Goal: Transaction & Acquisition: Purchase product/service

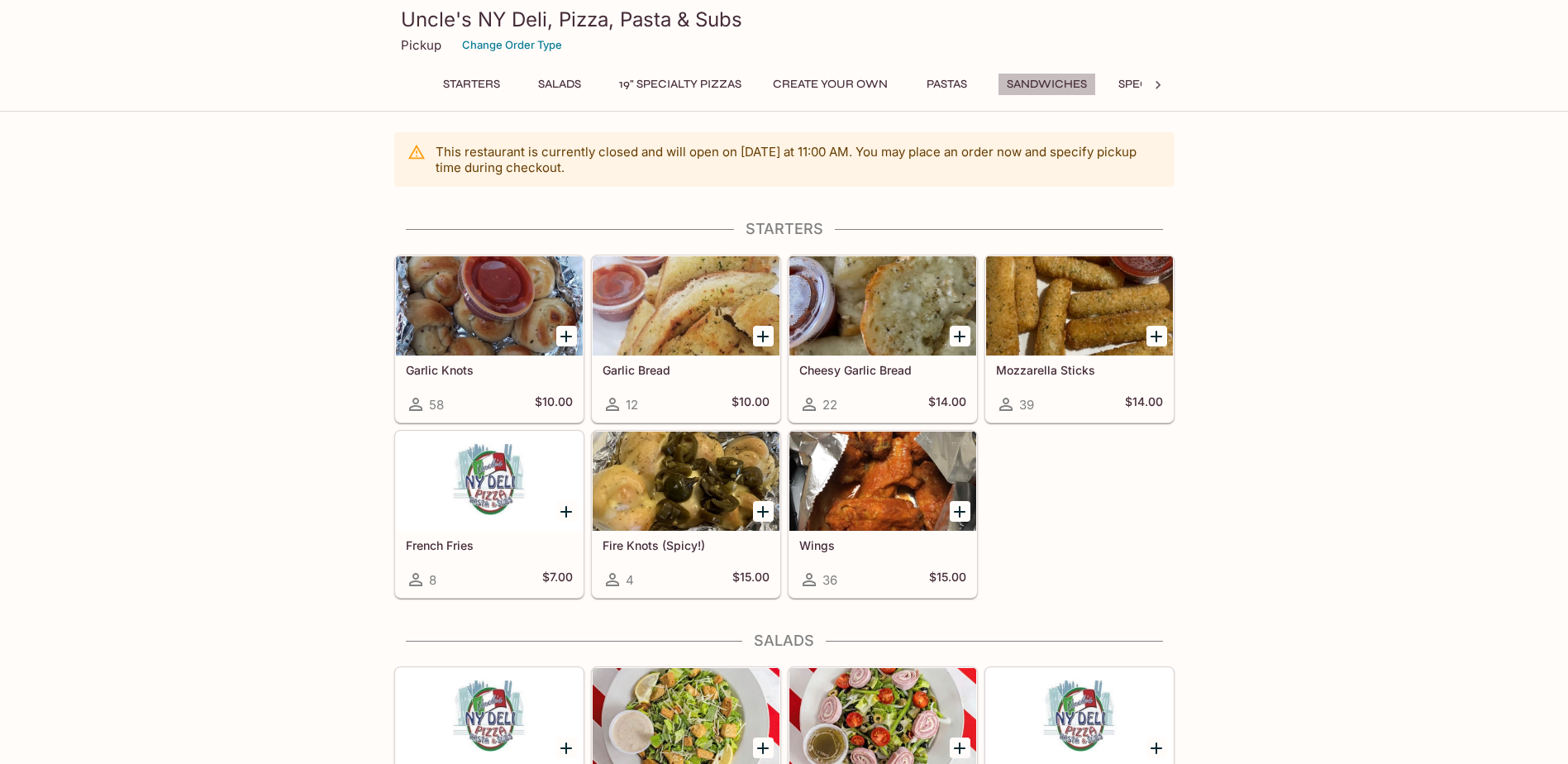
click at [1042, 80] on button "Sandwiches" at bounding box center [1047, 84] width 98 height 23
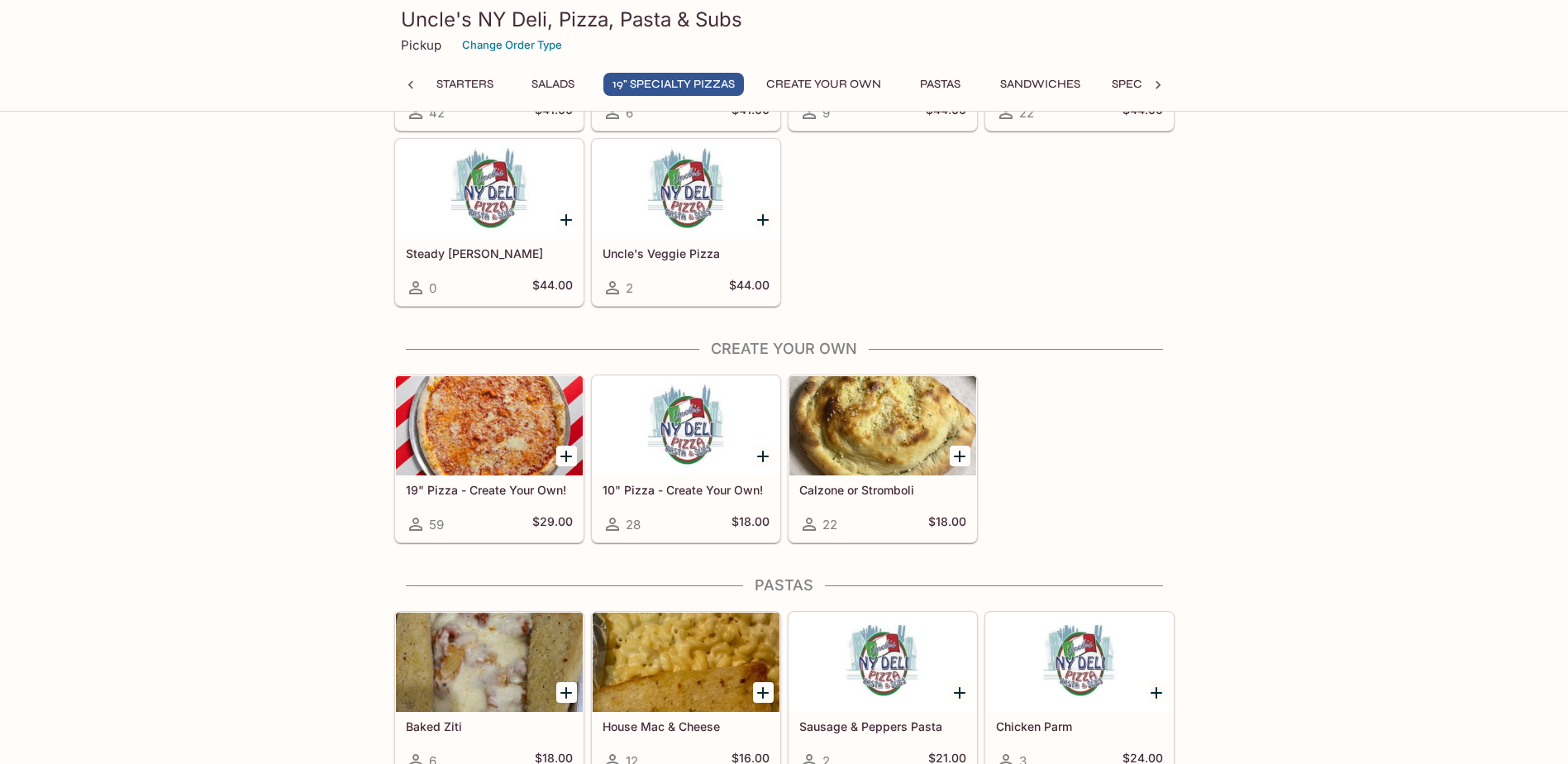
scroll to position [1405, 0]
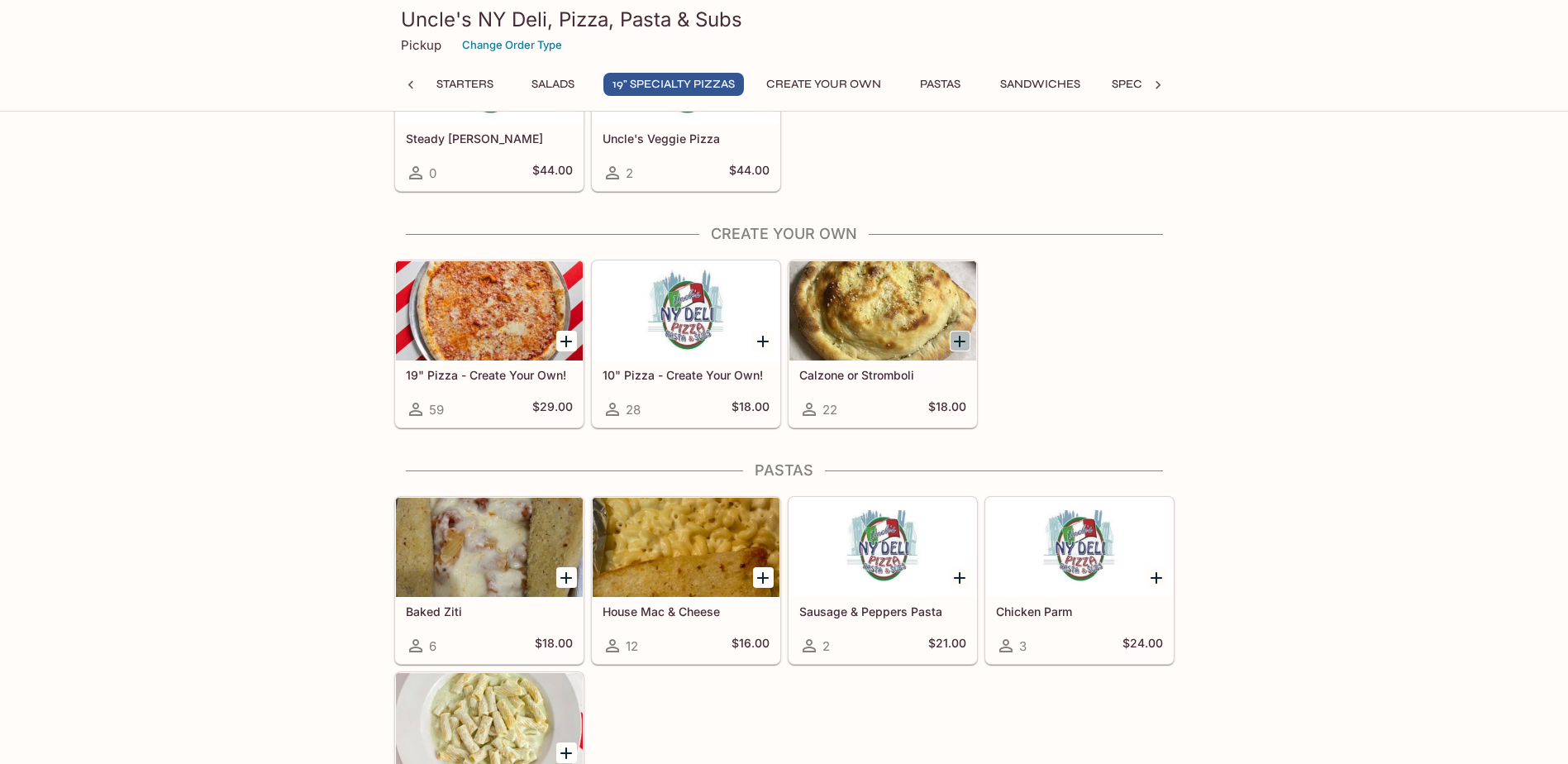
click at [959, 337] on icon "Add Calzone or Stromboli" at bounding box center [959, 341] width 11 height 11
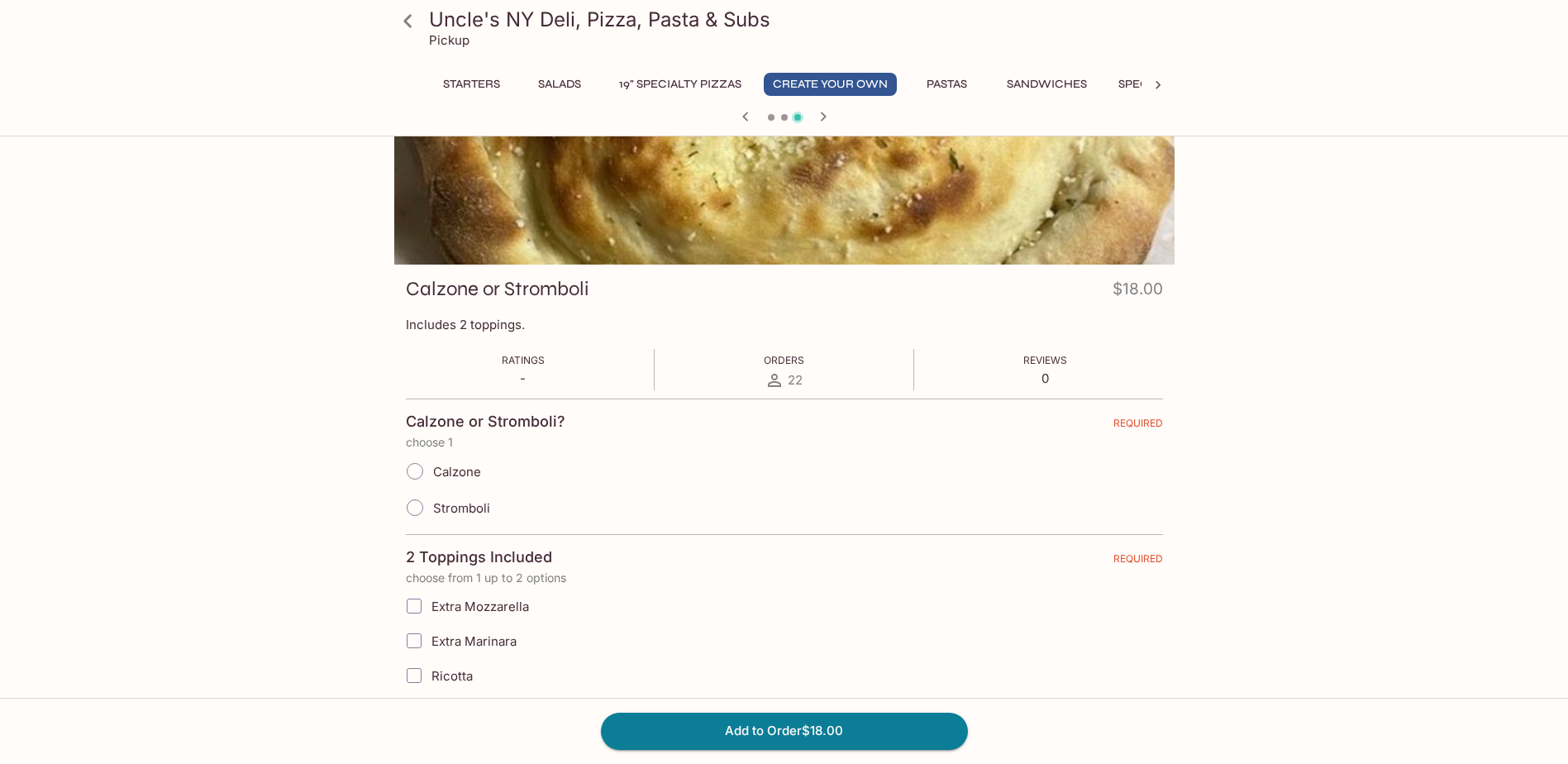
scroll to position [248, 0]
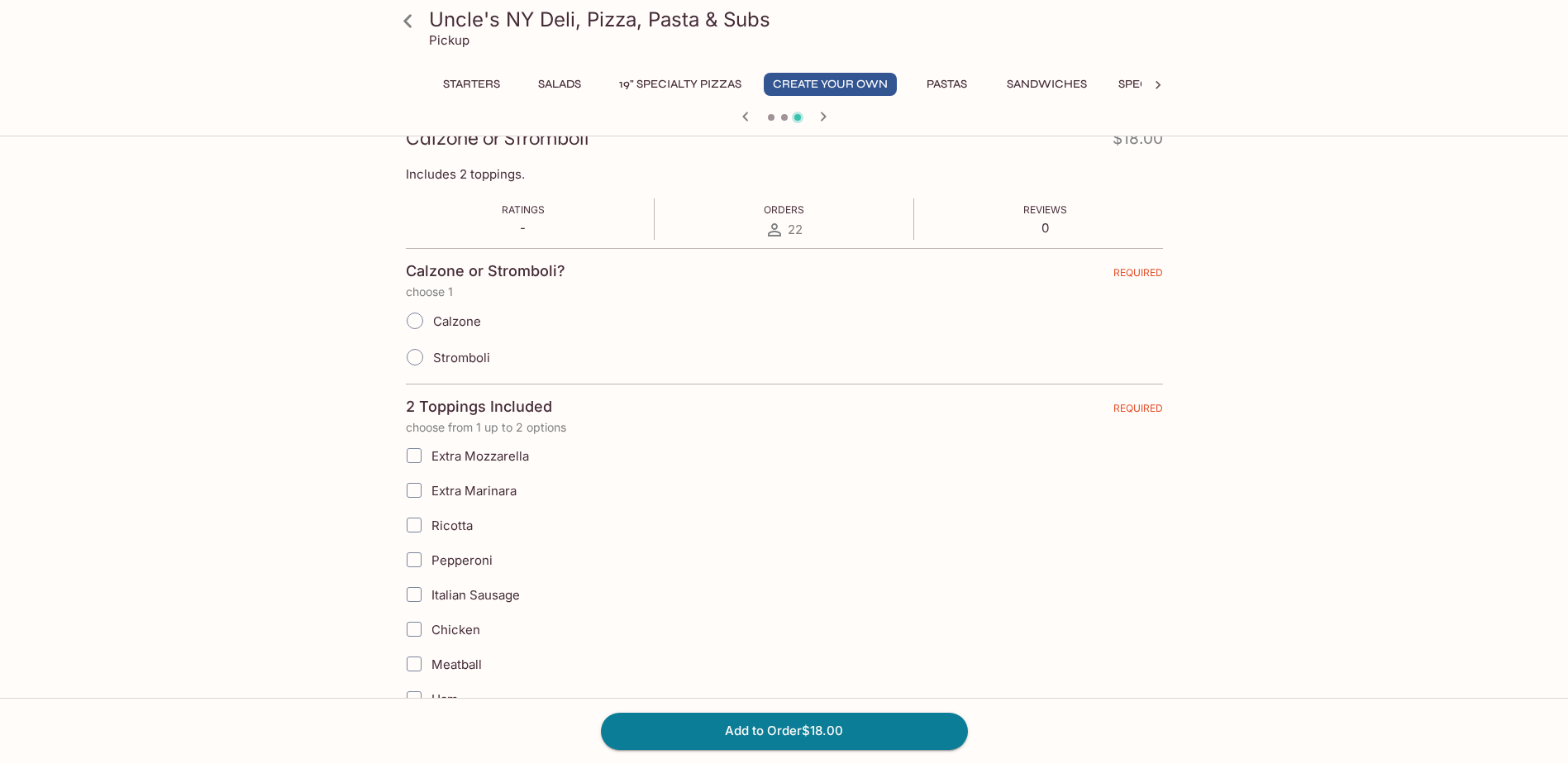
click at [413, 322] on input "Calzone" at bounding box center [414, 320] width 34 height 34
radio input "true"
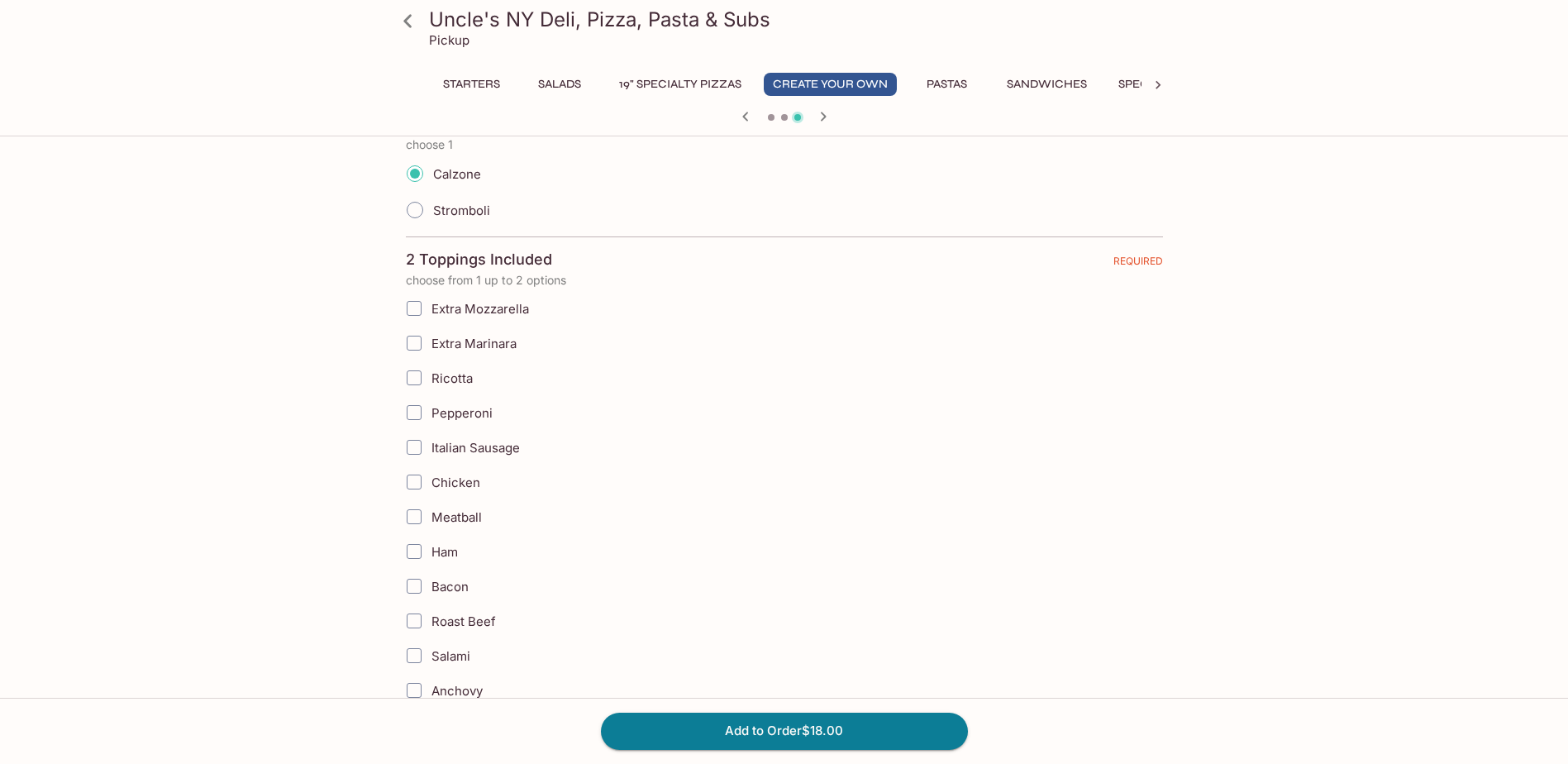
scroll to position [413, 0]
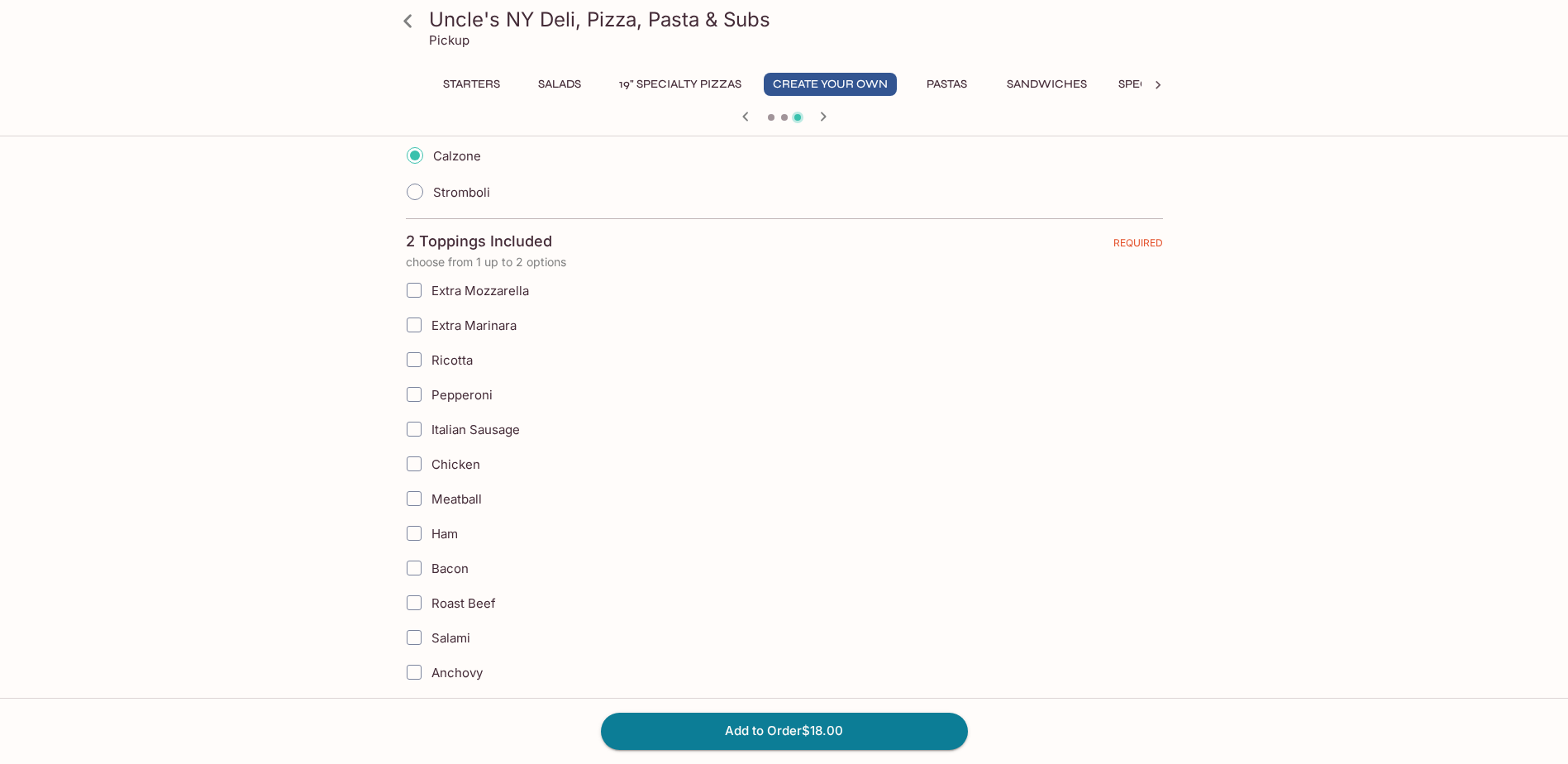
click at [416, 292] on input "Extra Mozzarella" at bounding box center [414, 290] width 33 height 33
checkbox input "true"
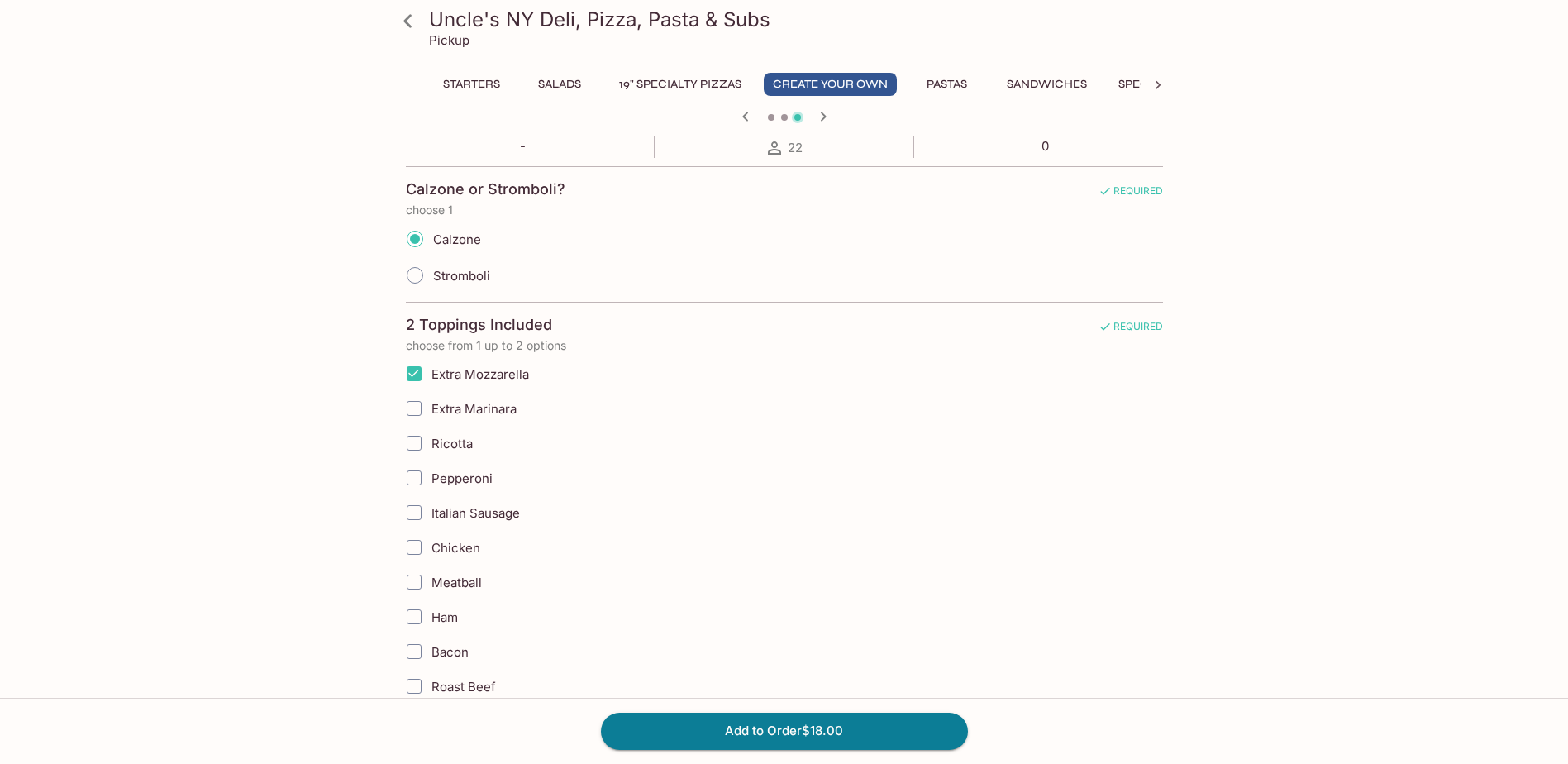
scroll to position [331, 0]
click at [416, 411] on input "Extra Marinara" at bounding box center [414, 408] width 33 height 33
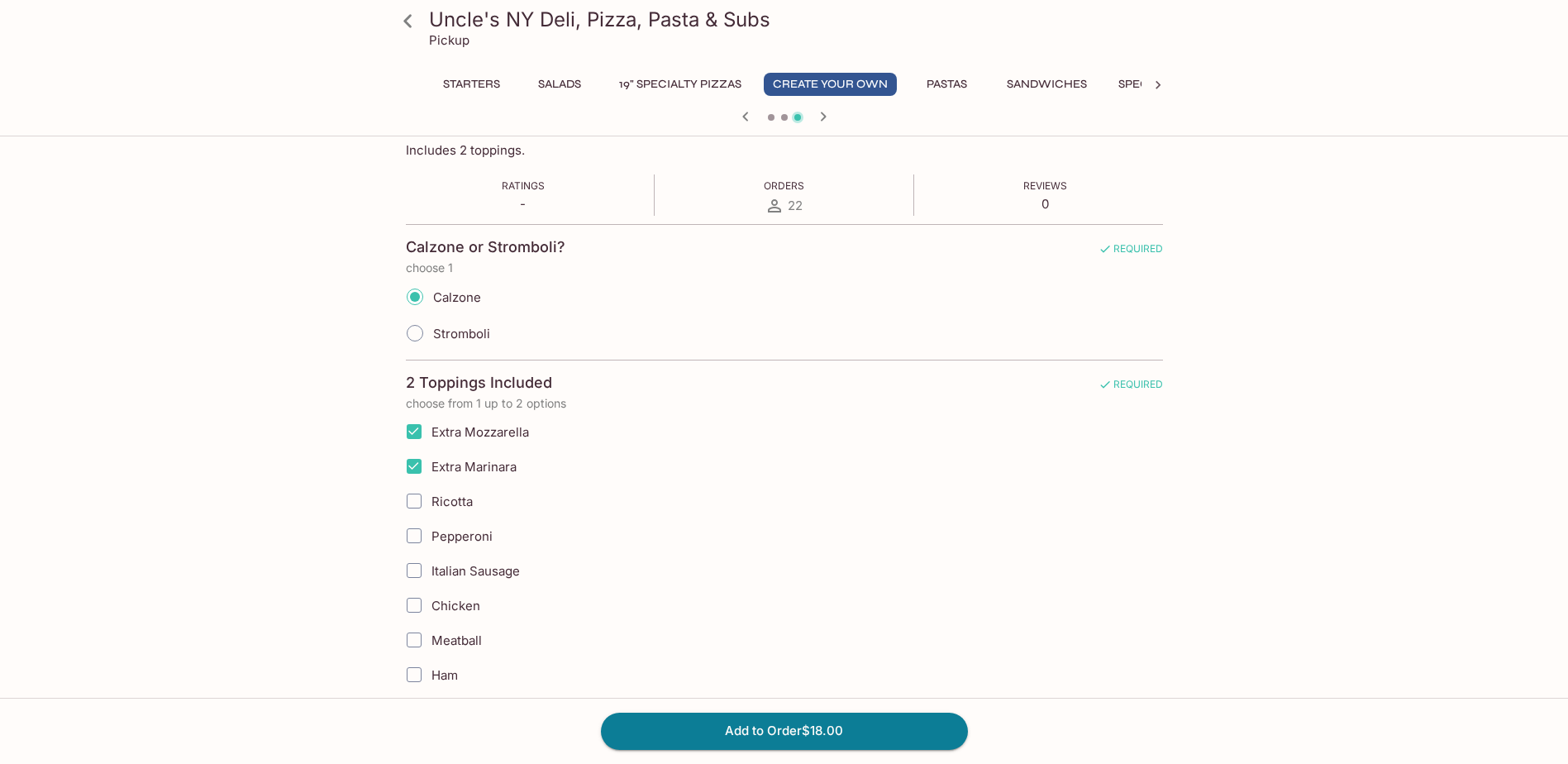
scroll to position [248, 0]
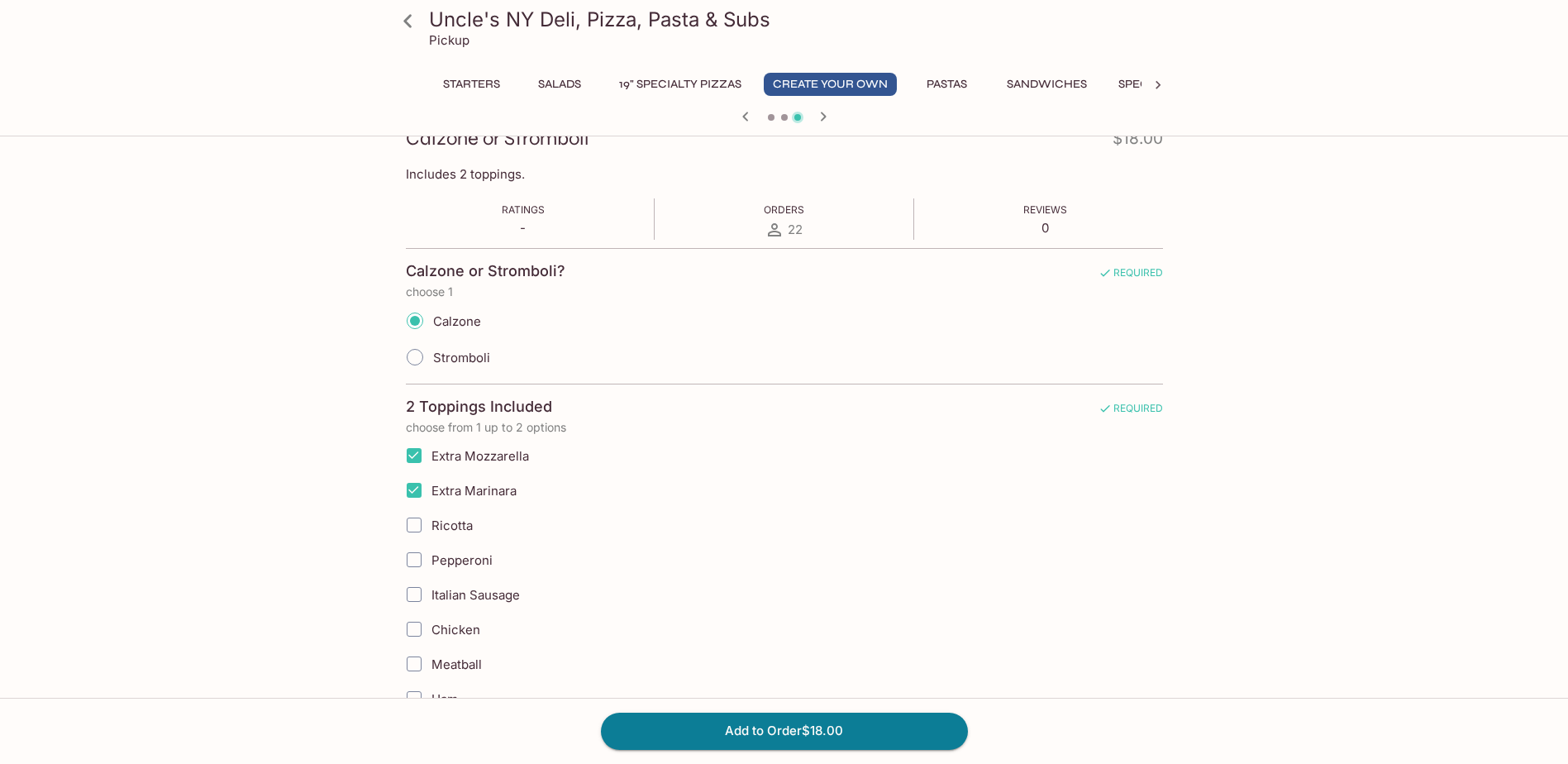
click at [412, 491] on input "Extra Marinara" at bounding box center [414, 491] width 33 height 33
checkbox input "false"
click at [412, 453] on input "Extra Mozzarella" at bounding box center [414, 455] width 33 height 33
checkbox input "false"
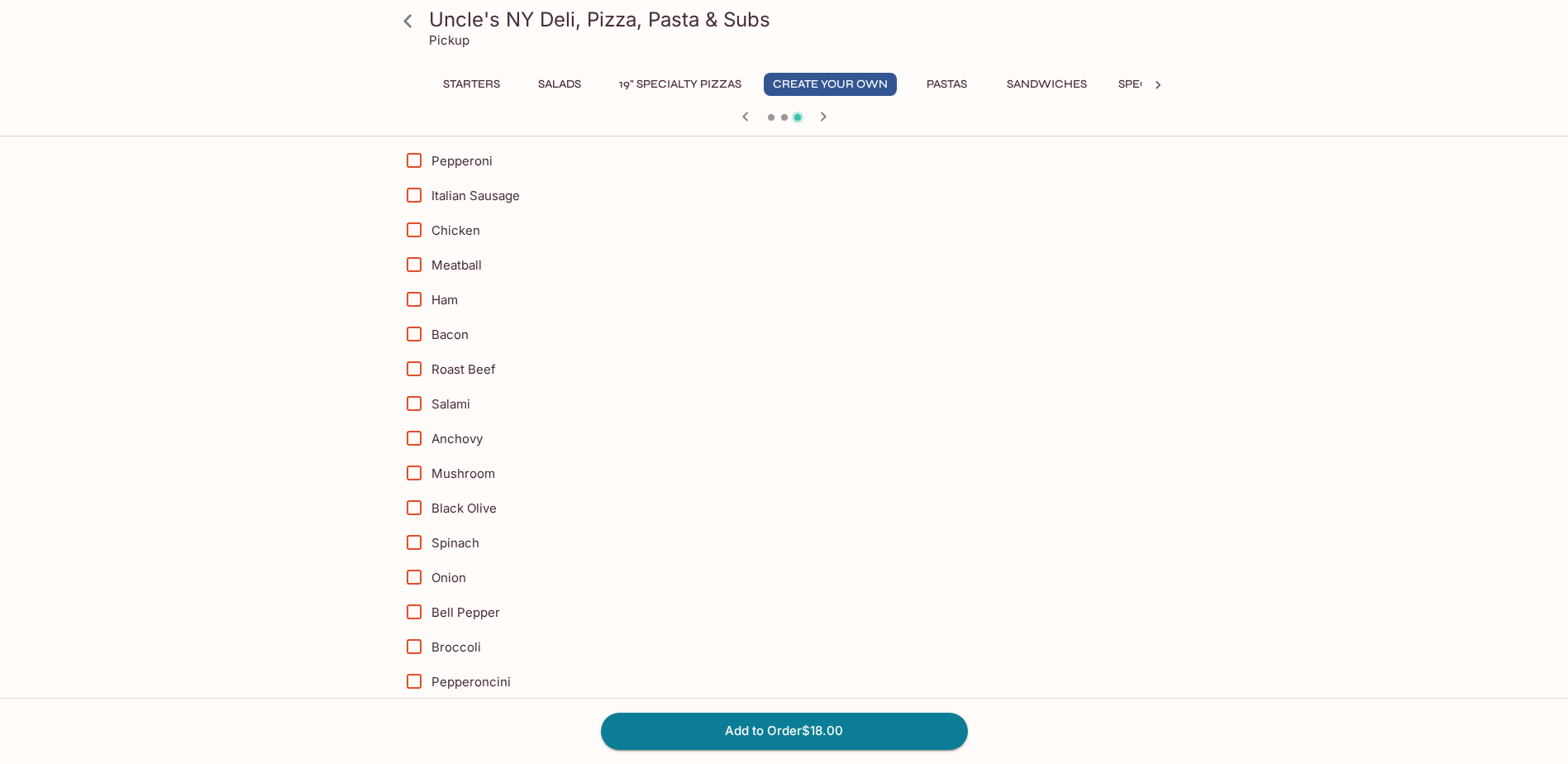
scroll to position [744, 0]
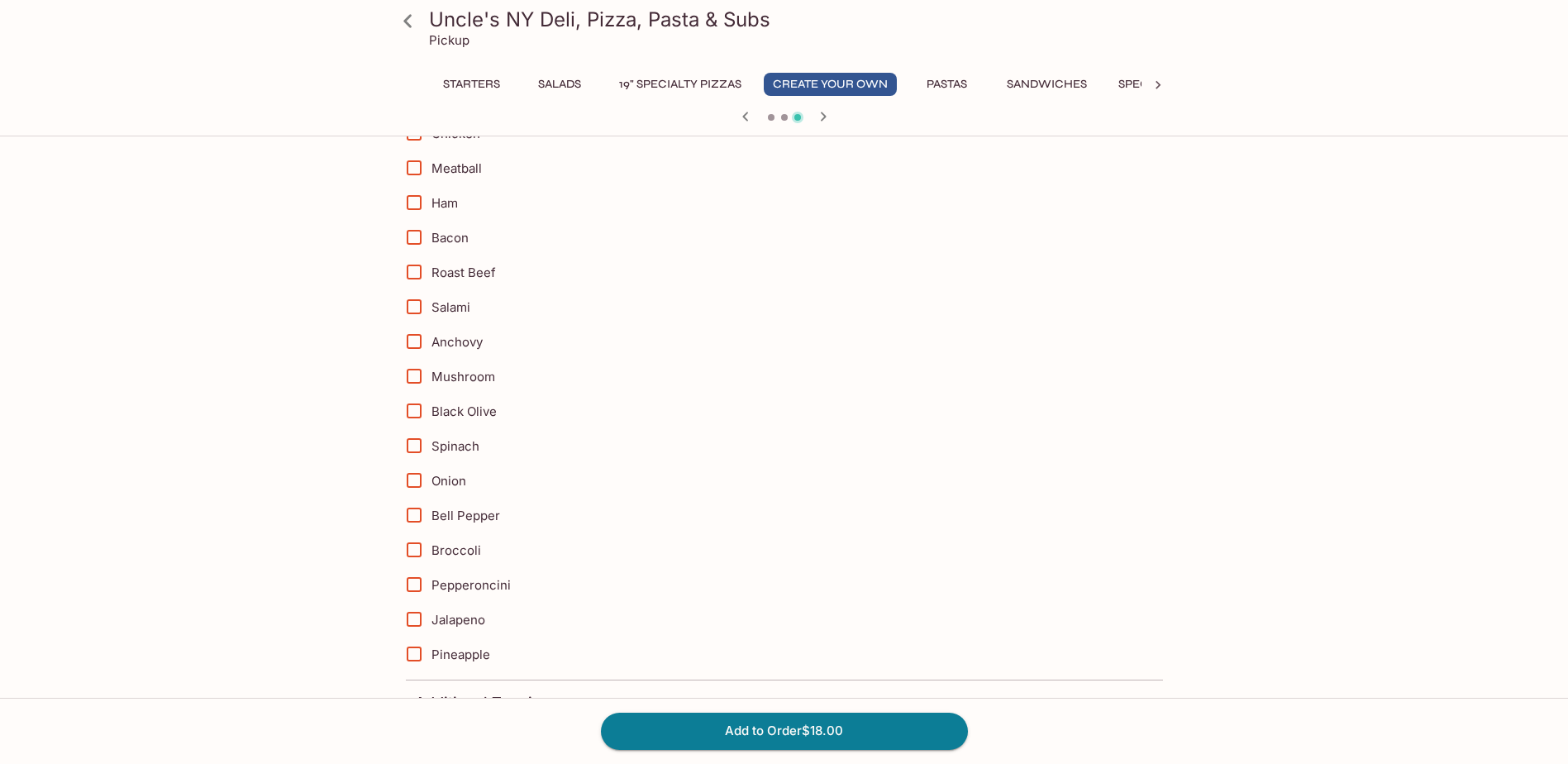
click at [413, 384] on input "Mushroom" at bounding box center [414, 376] width 33 height 33
checkbox input "true"
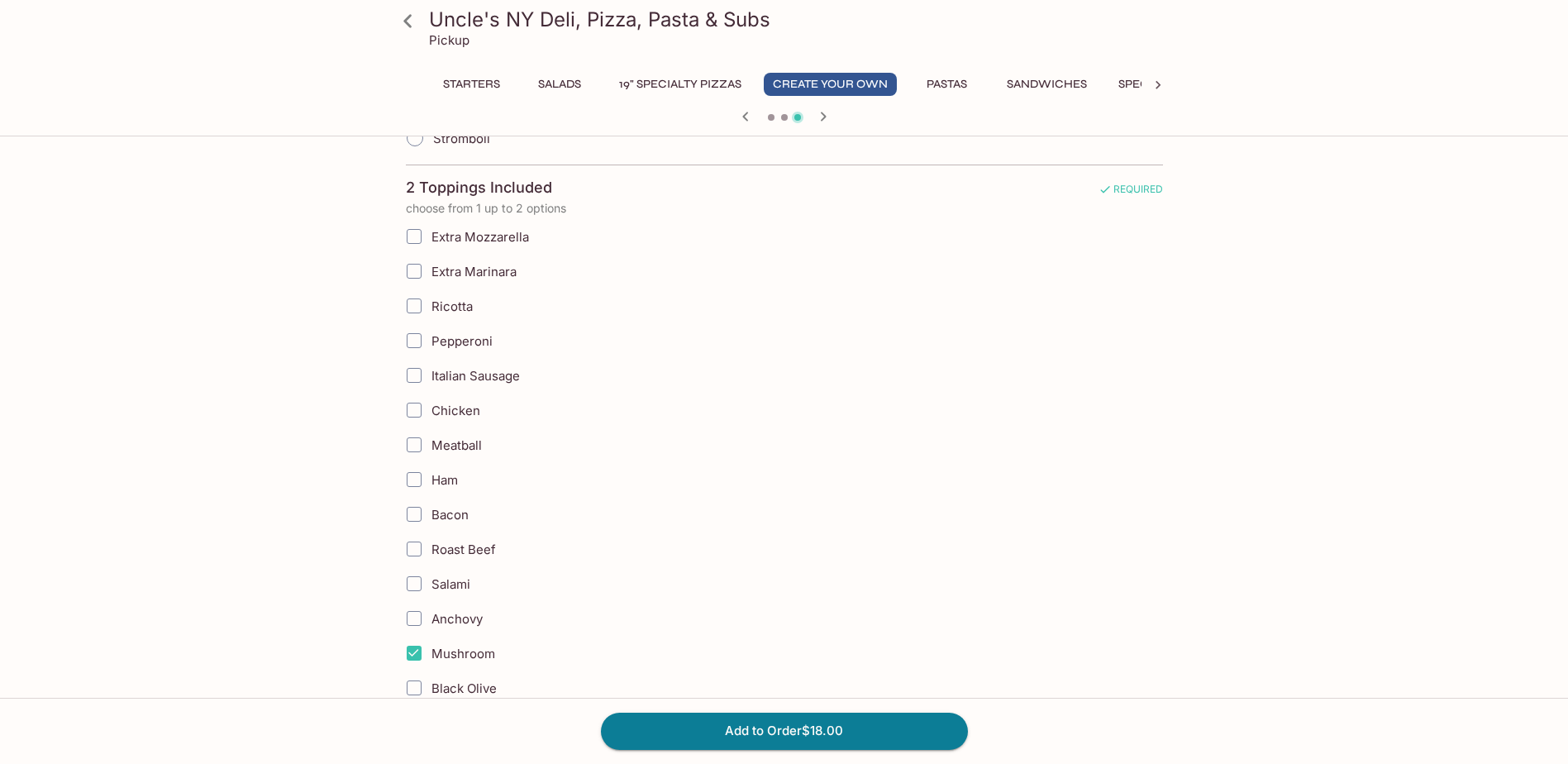
scroll to position [496, 0]
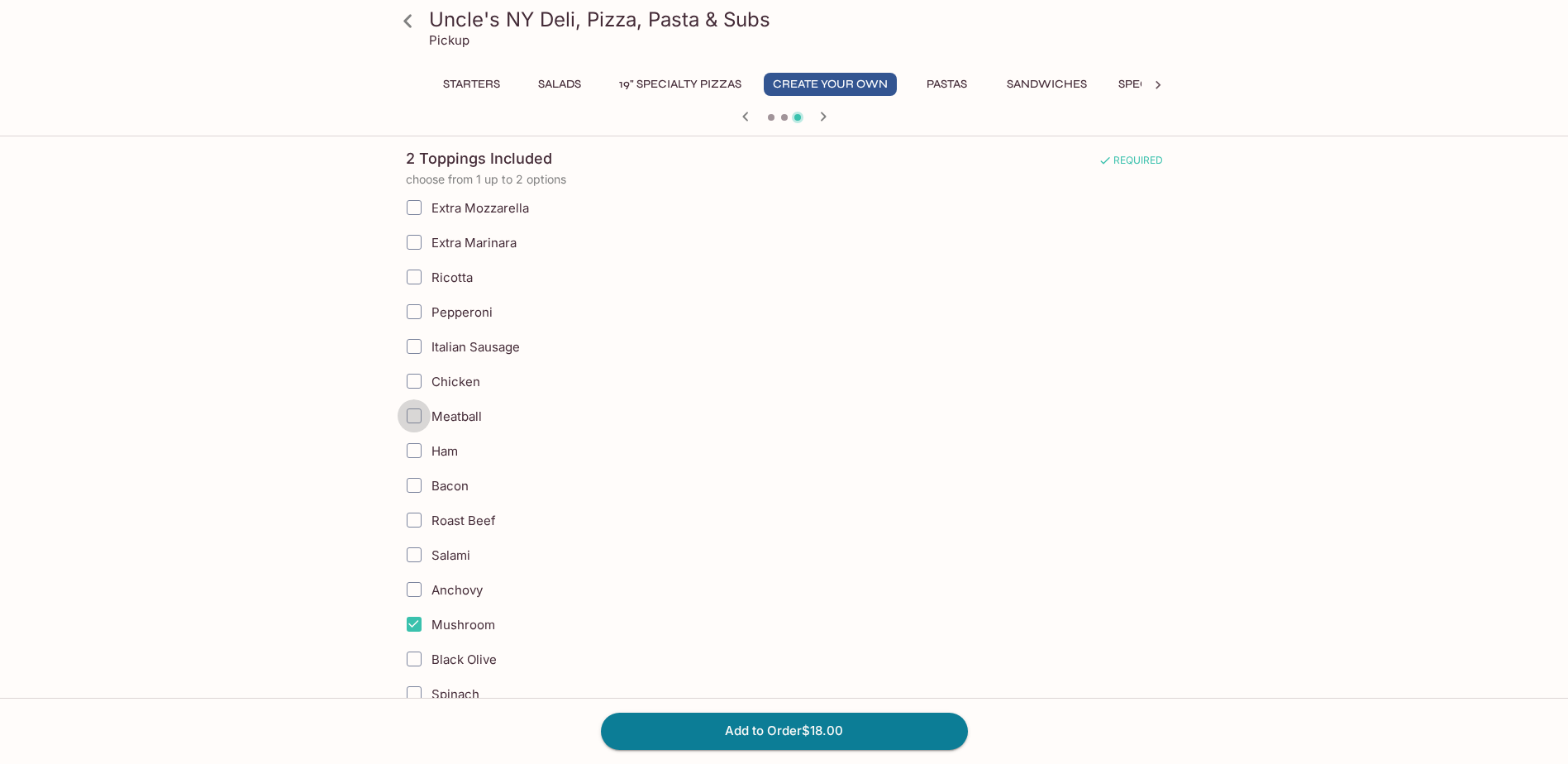
click at [417, 421] on input "Meatball" at bounding box center [414, 416] width 33 height 33
checkbox input "true"
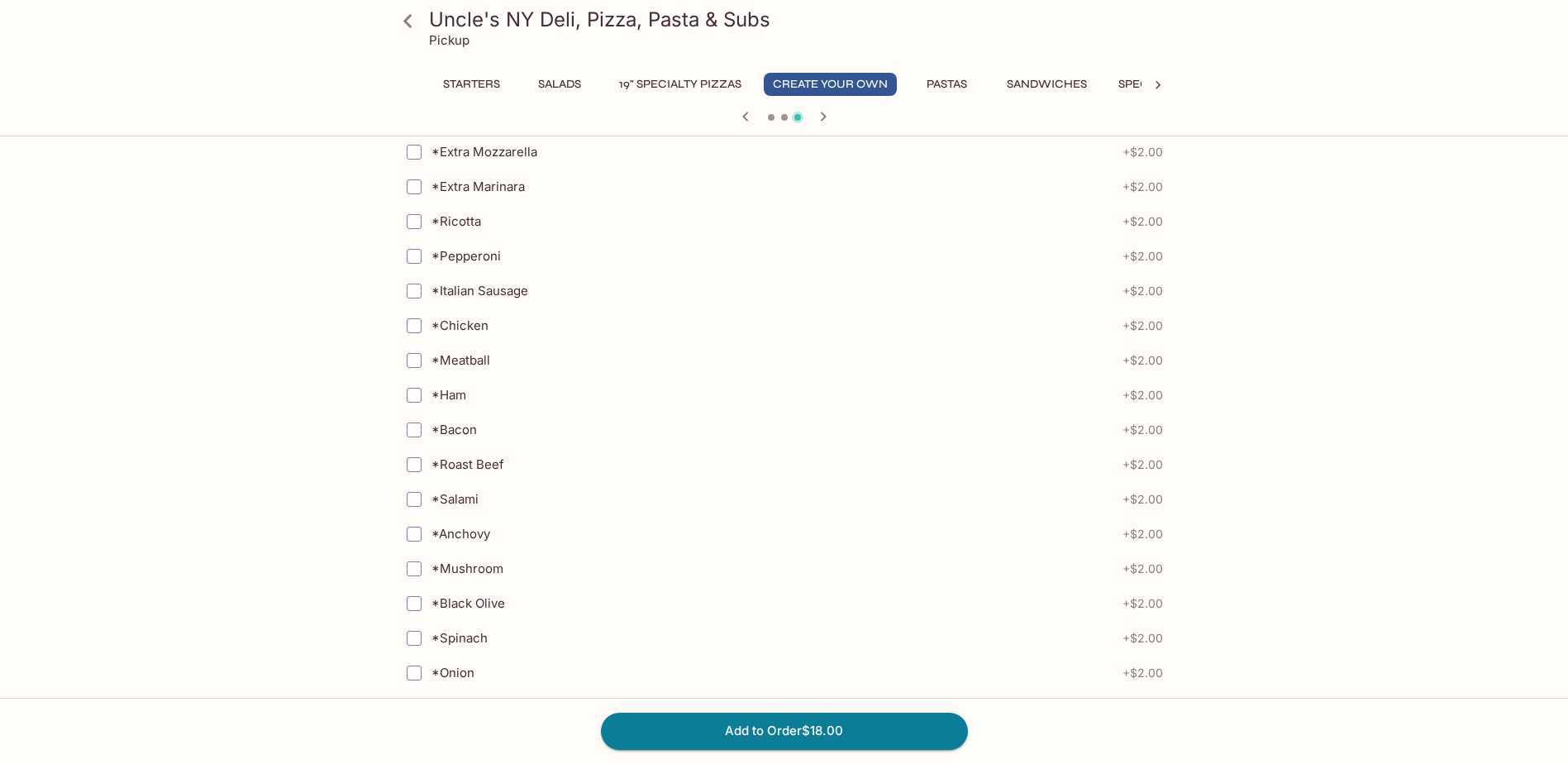
scroll to position [1201, 0]
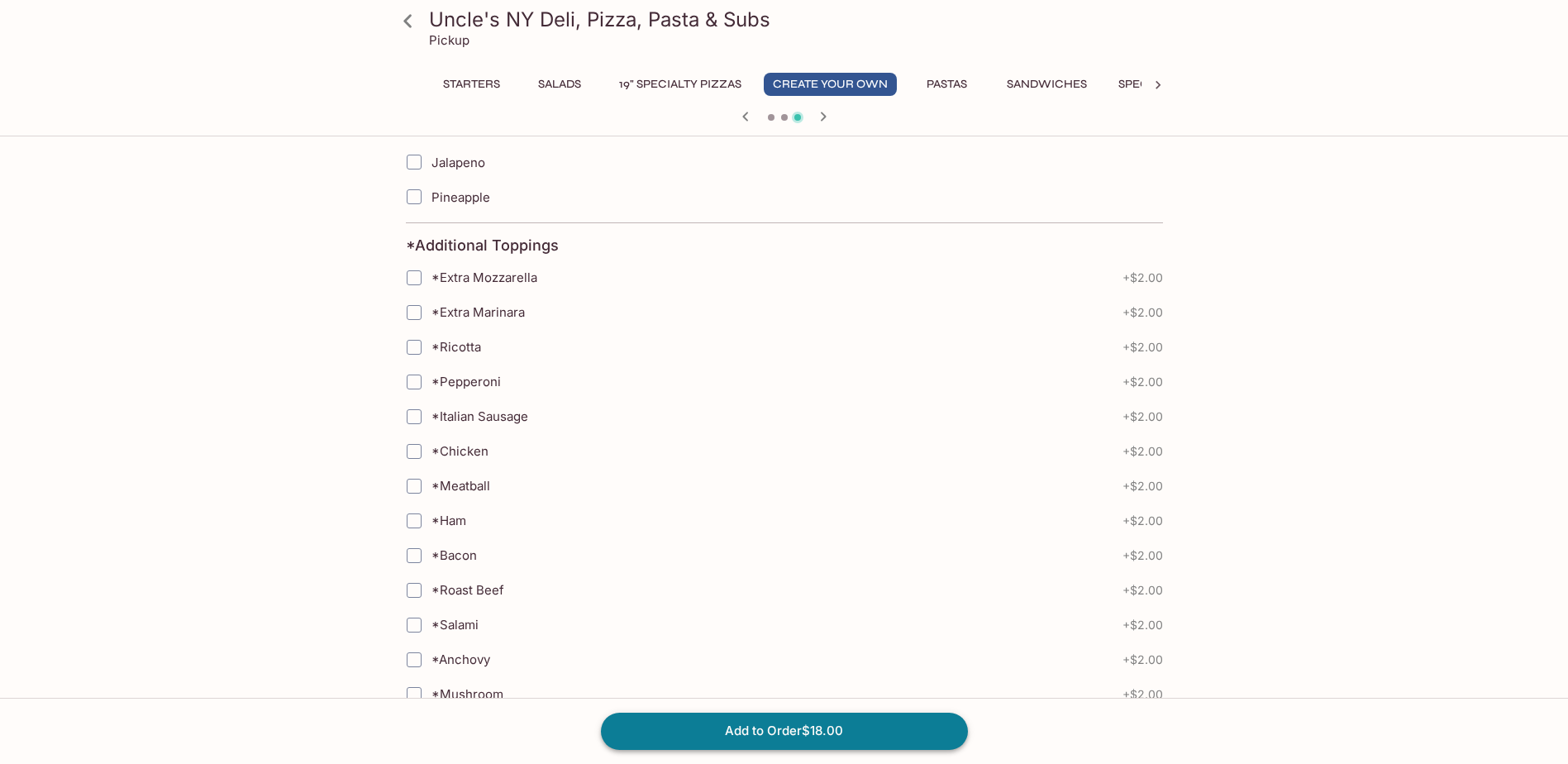
click at [802, 727] on button "Add to Order $18.00" at bounding box center [784, 730] width 367 height 36
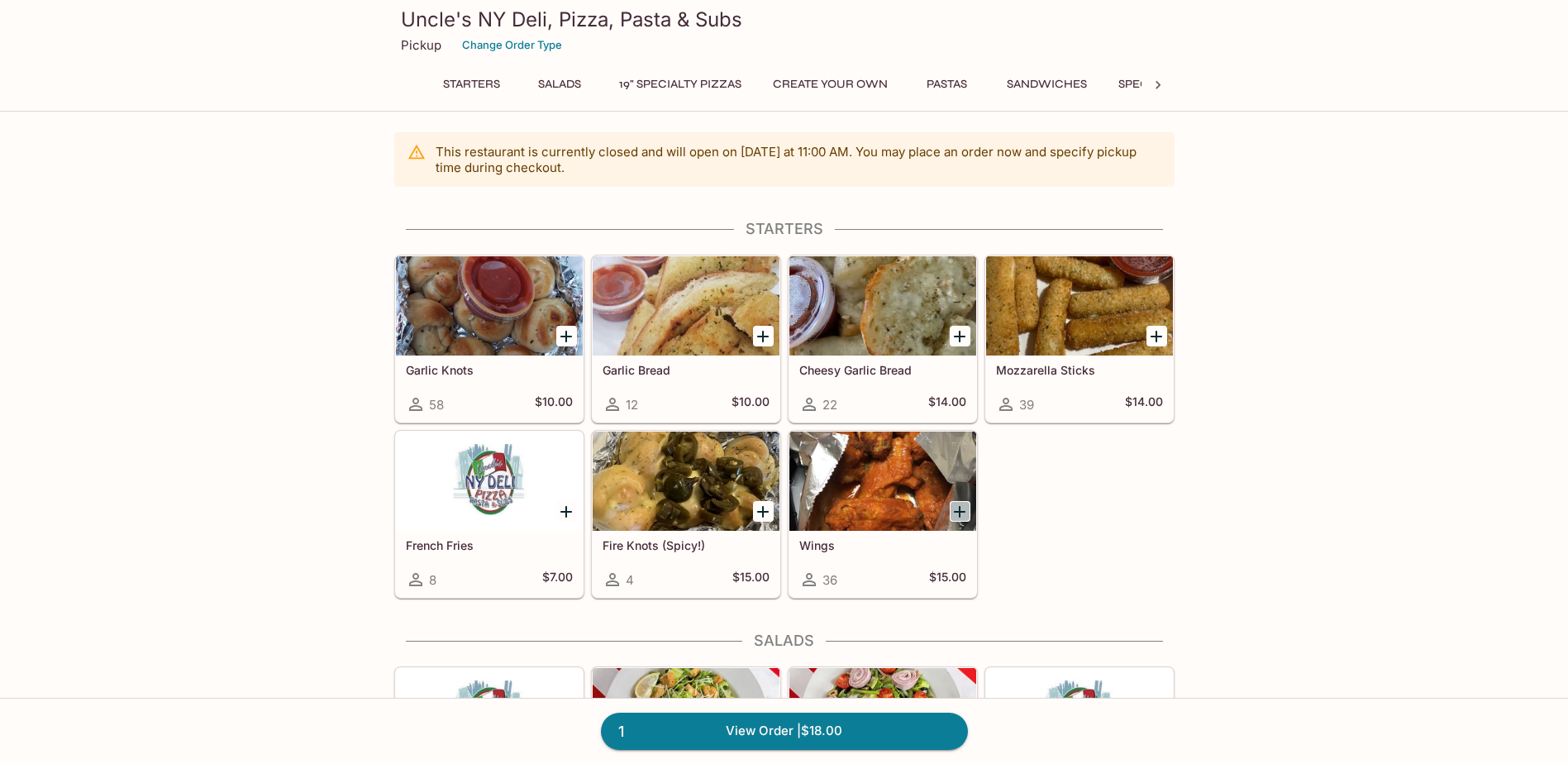
click at [964, 508] on icon "Add Wings" at bounding box center [959, 512] width 20 height 20
click at [966, 505] on icon "Add Wings" at bounding box center [959, 512] width 20 height 20
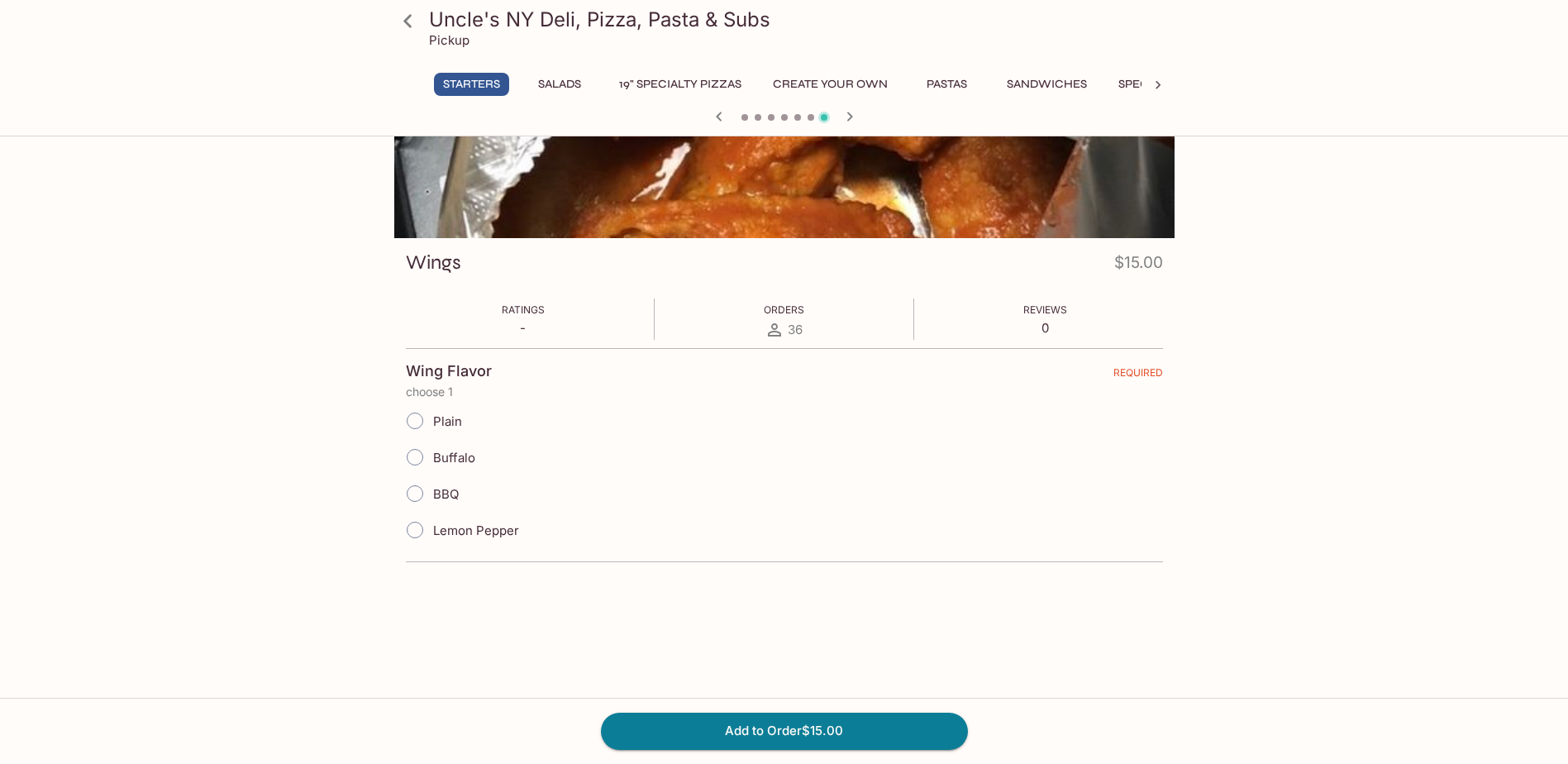
scroll to position [165, 0]
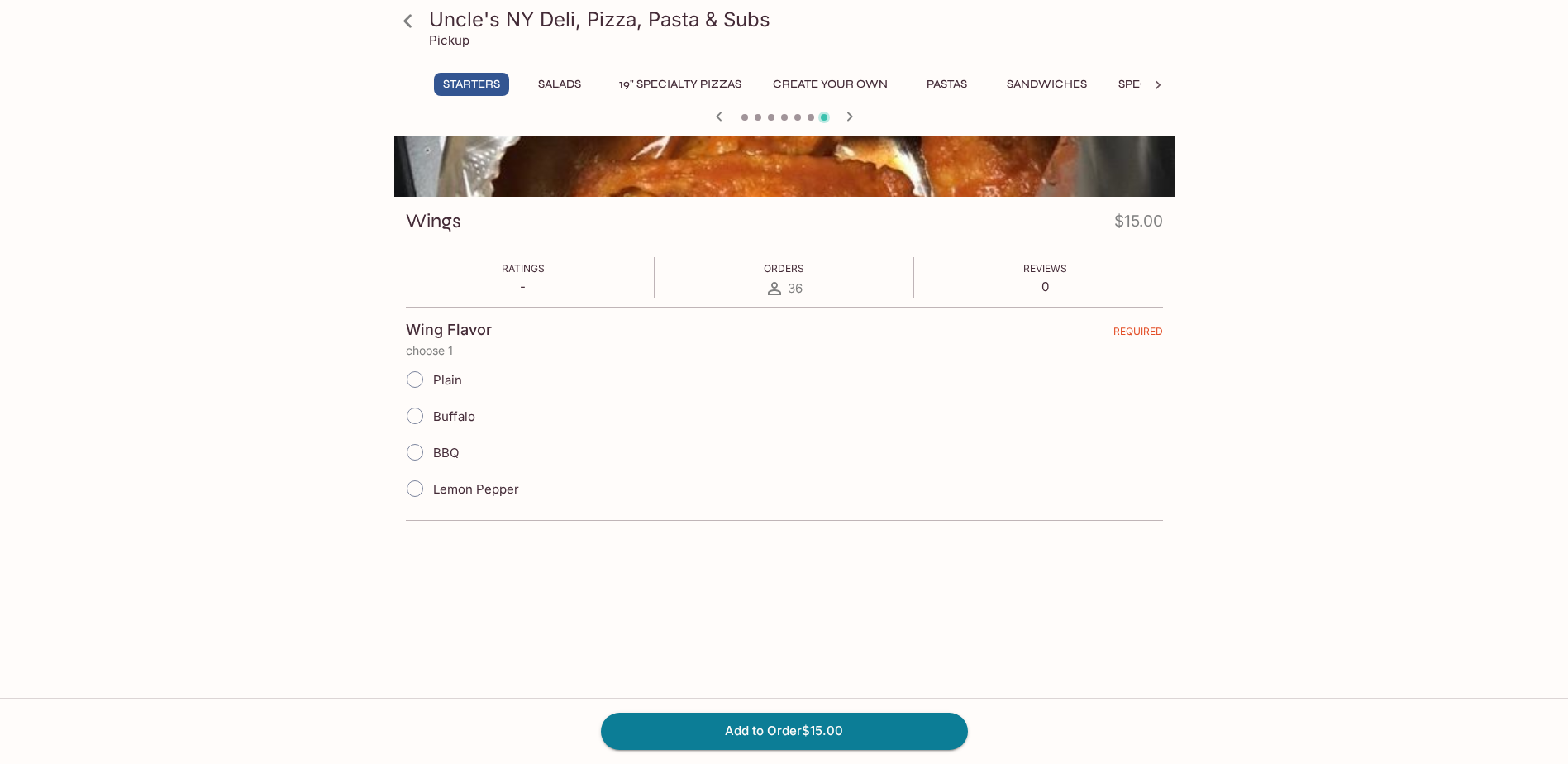
click at [408, 447] on input "BBQ" at bounding box center [414, 452] width 34 height 34
radio input "true"
click at [802, 720] on button "Add to Order $15.00" at bounding box center [784, 730] width 367 height 36
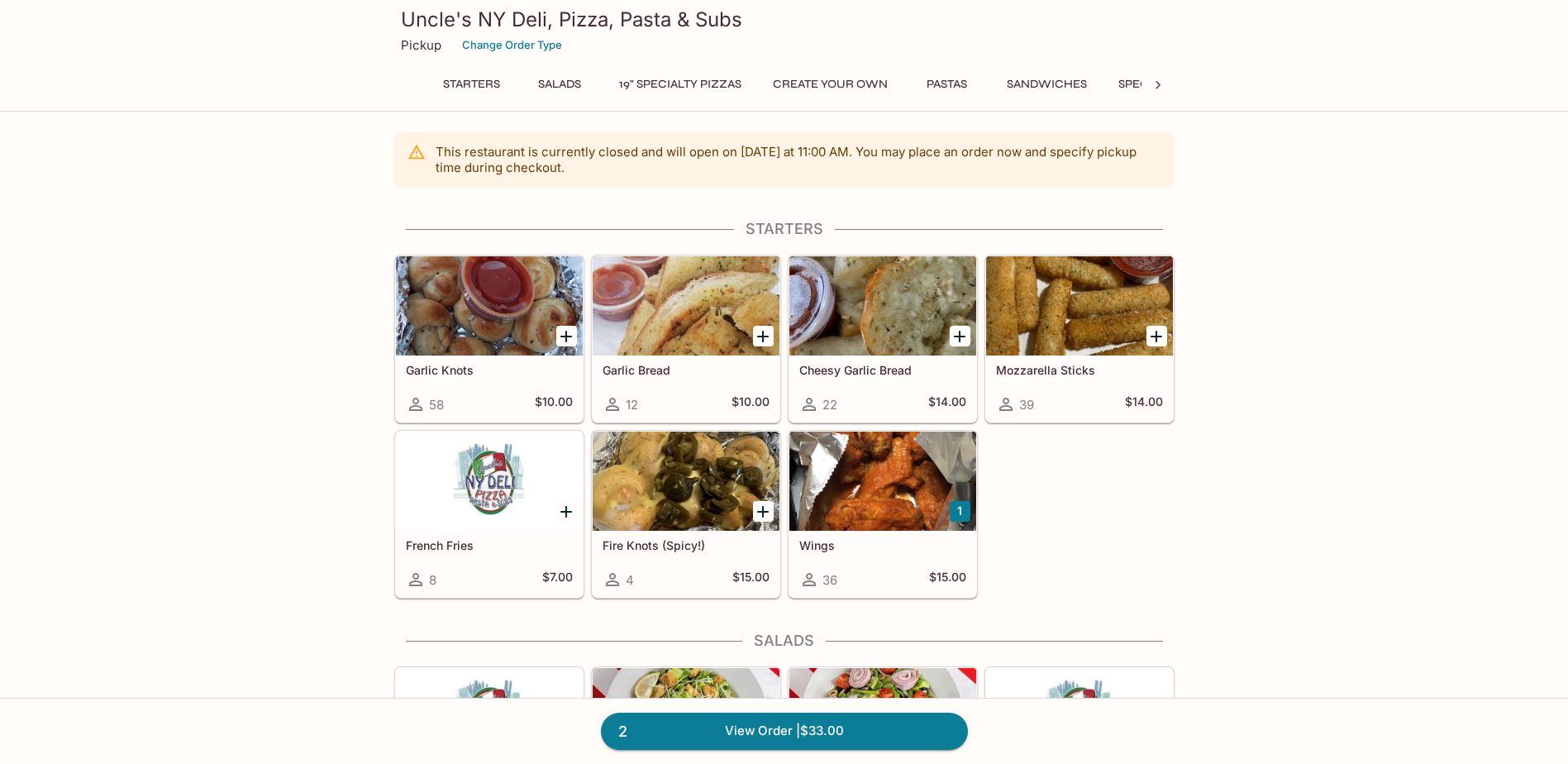
drag, startPoint x: 844, startPoint y: 731, endPoint x: 886, endPoint y: 731, distance: 42.0
click at [844, 731] on link "2 View Order | $33.00" at bounding box center [784, 730] width 367 height 36
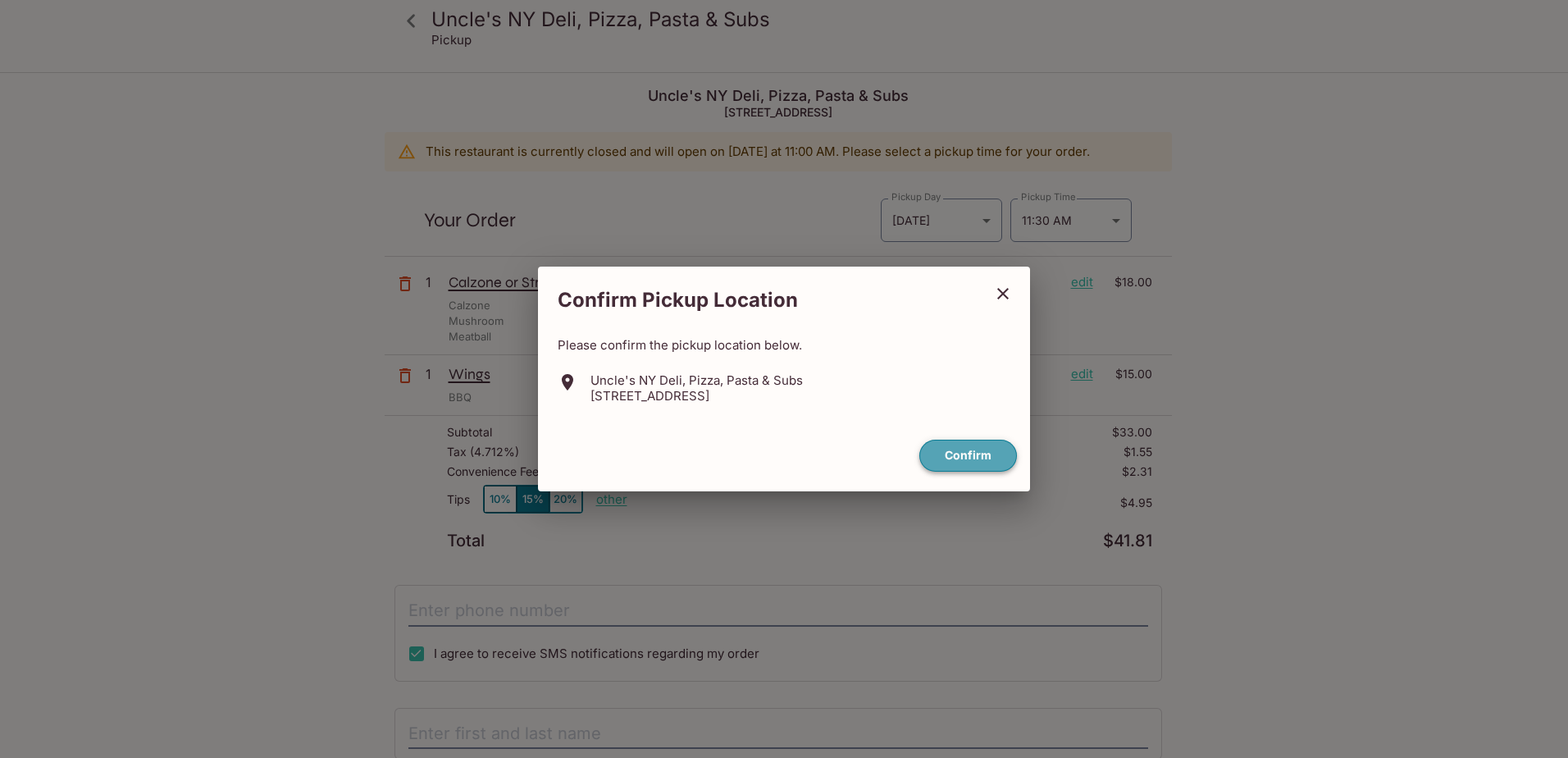
click at [965, 452] on button "Confirm" at bounding box center [968, 455] width 98 height 32
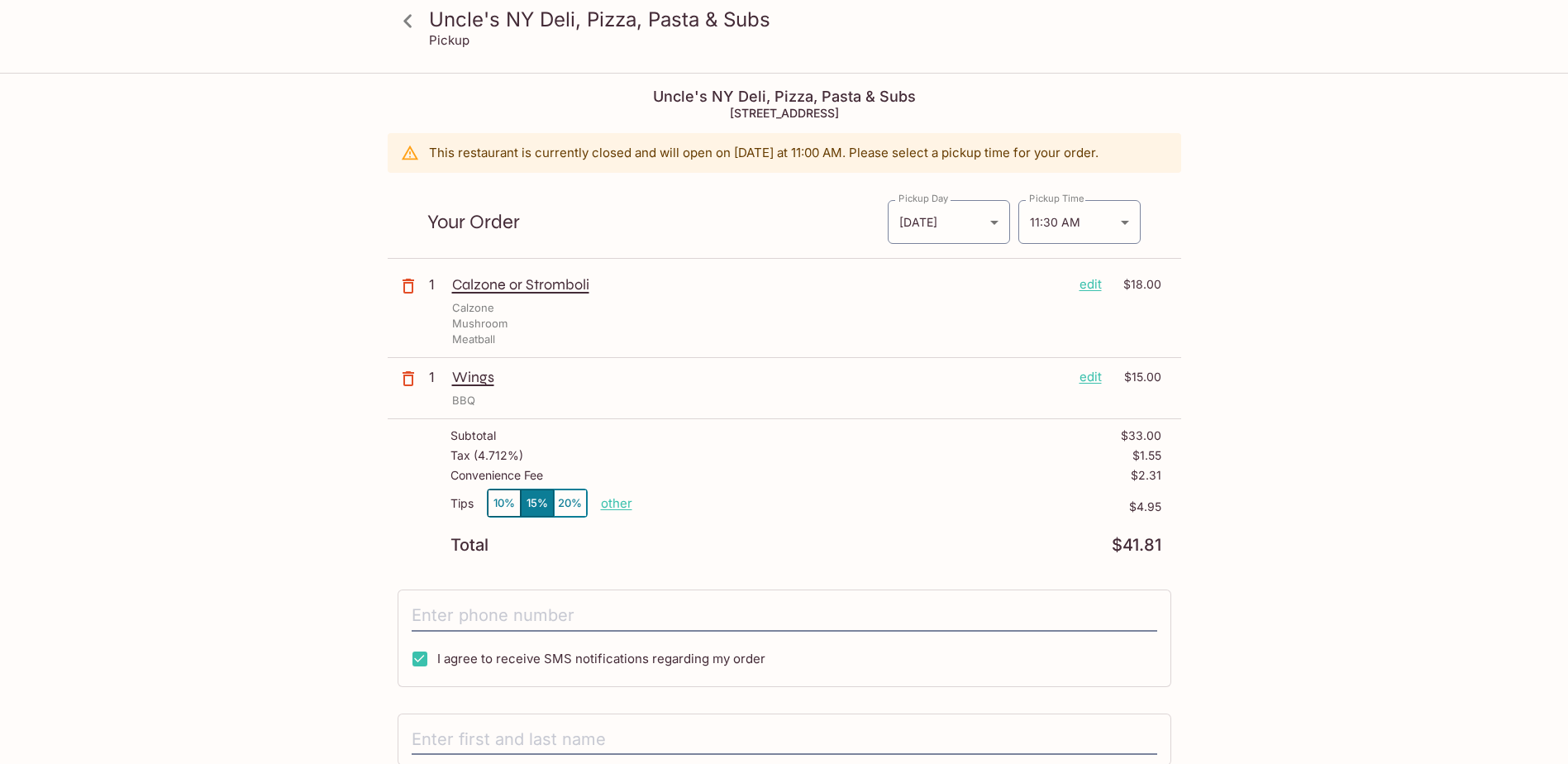
click at [619, 509] on p "other" at bounding box center [616, 503] width 32 height 16
type input "0.00"
click at [277, 472] on div "Uncle's NY Deli, Pizza, Pasta & Subs Pickup Uncle's NY Deli, Pizza, Pasta & Sub…" at bounding box center [784, 510] width 1058 height 871
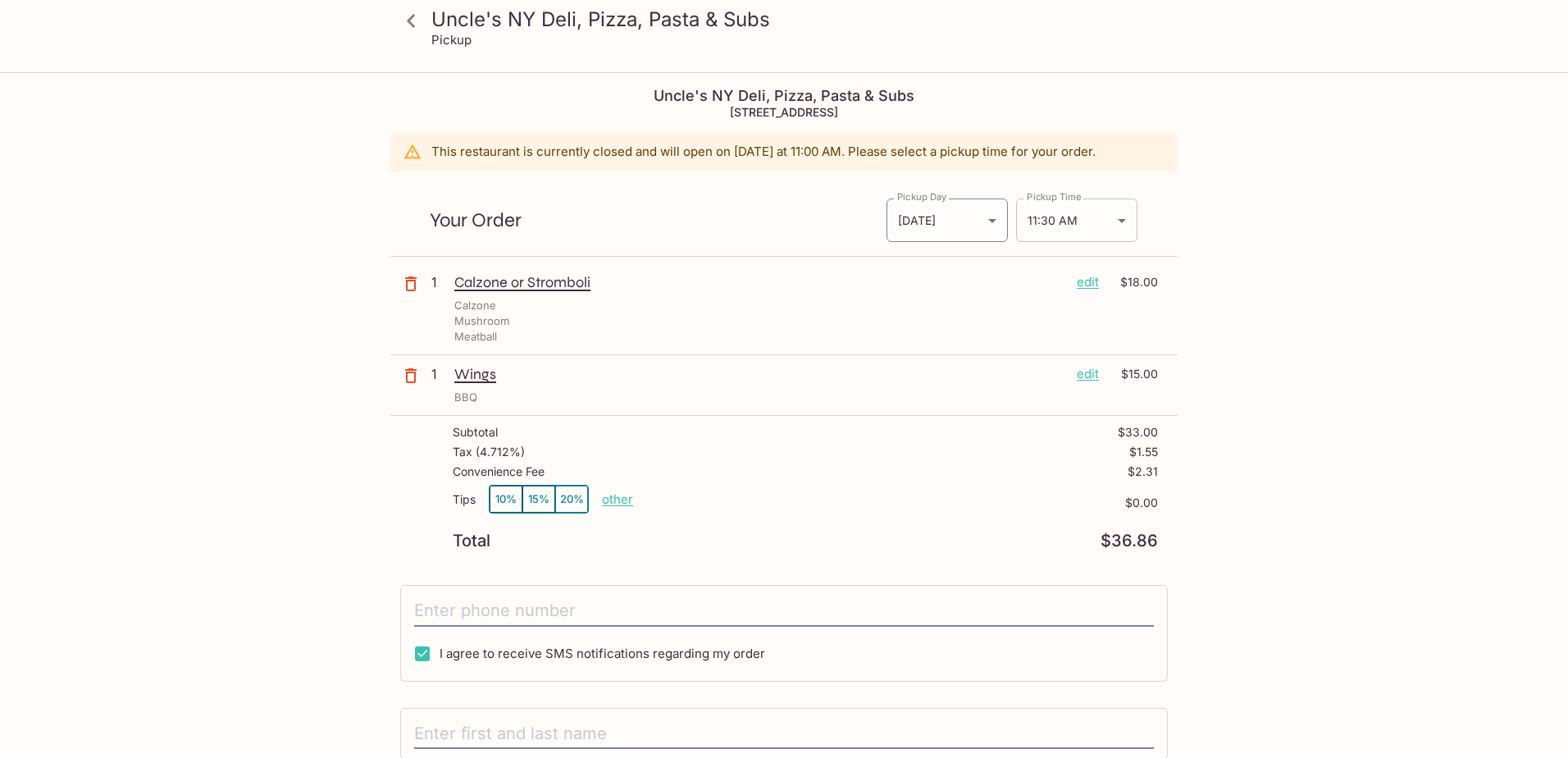
click at [1101, 223] on body "Uncle's NY Deli, Pizza, Pasta & Subs Pickup Uncle's NY Deli, Pizza, Pasta & Sub…" at bounding box center [784, 453] width 1568 height 758
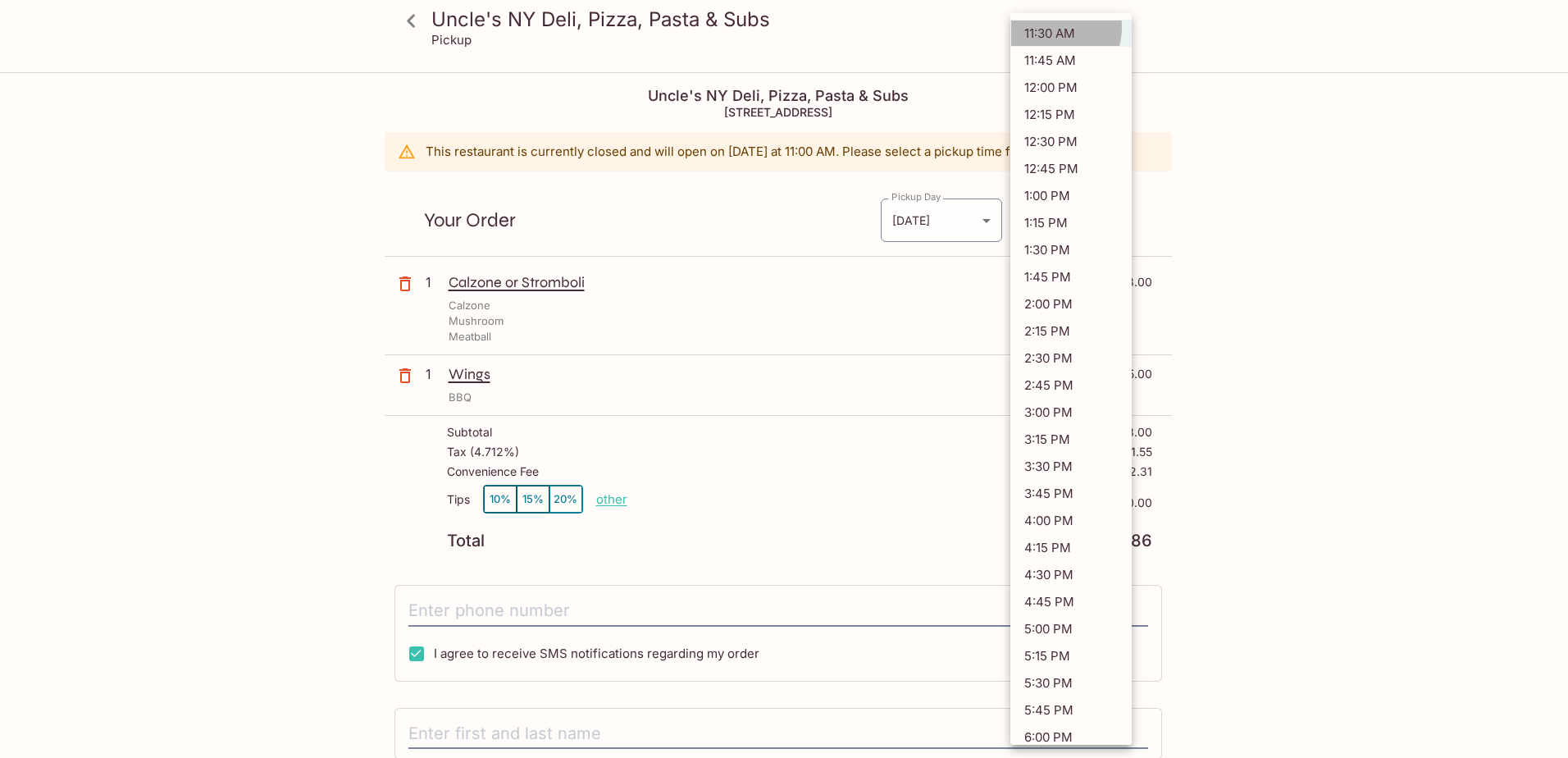
click at [1058, 28] on li "11:30 AM" at bounding box center [1070, 33] width 121 height 27
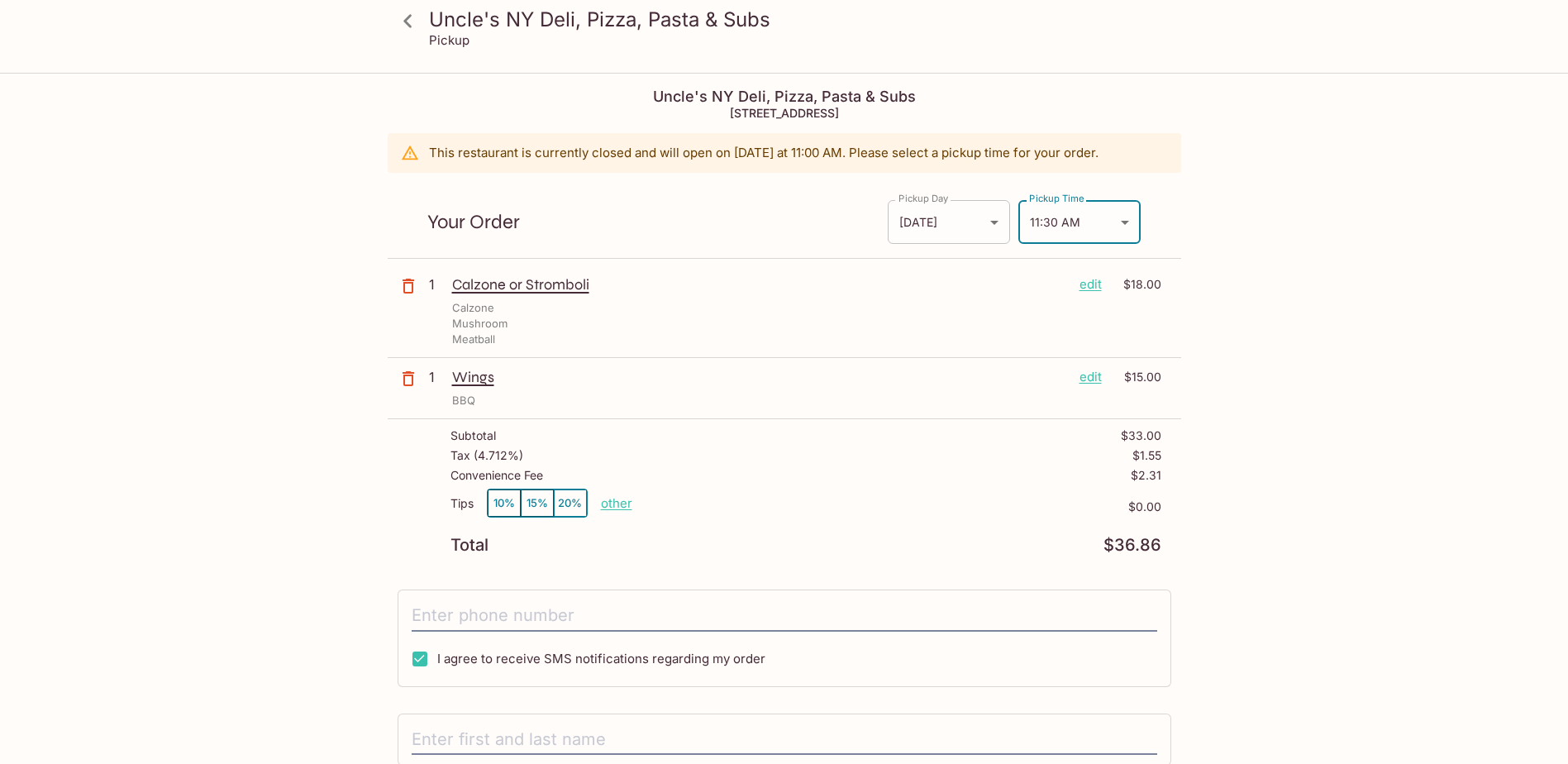
click at [995, 209] on body "Uncle's NY Deli, Pizza, Pasta & Subs Pickup Uncle's NY Deli, Pizza, Pasta & Sub…" at bounding box center [784, 456] width 1568 height 764
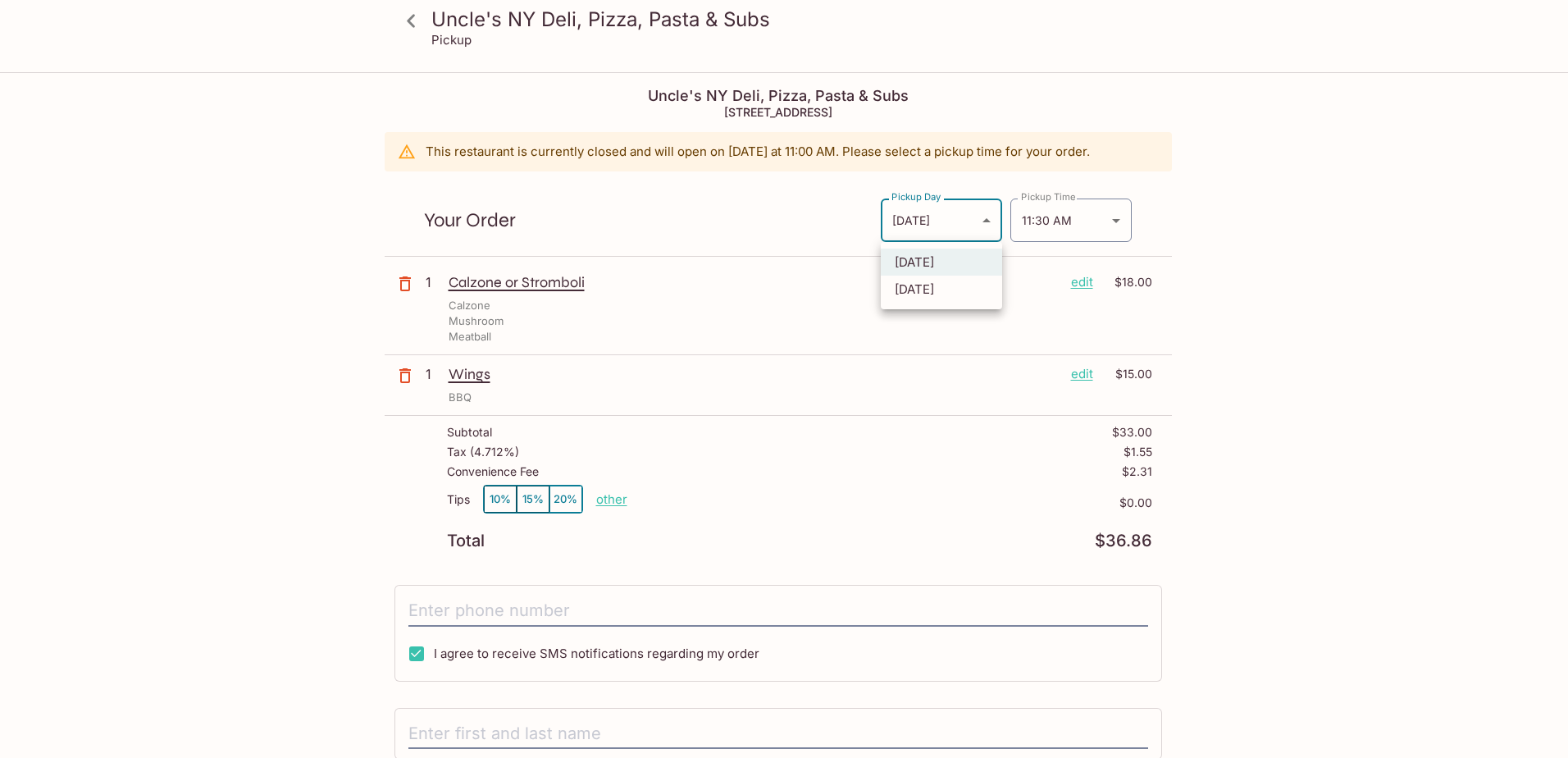
drag, startPoint x: 978, startPoint y: 212, endPoint x: 1066, endPoint y: 210, distance: 88.0
click at [979, 212] on div at bounding box center [784, 379] width 1568 height 758
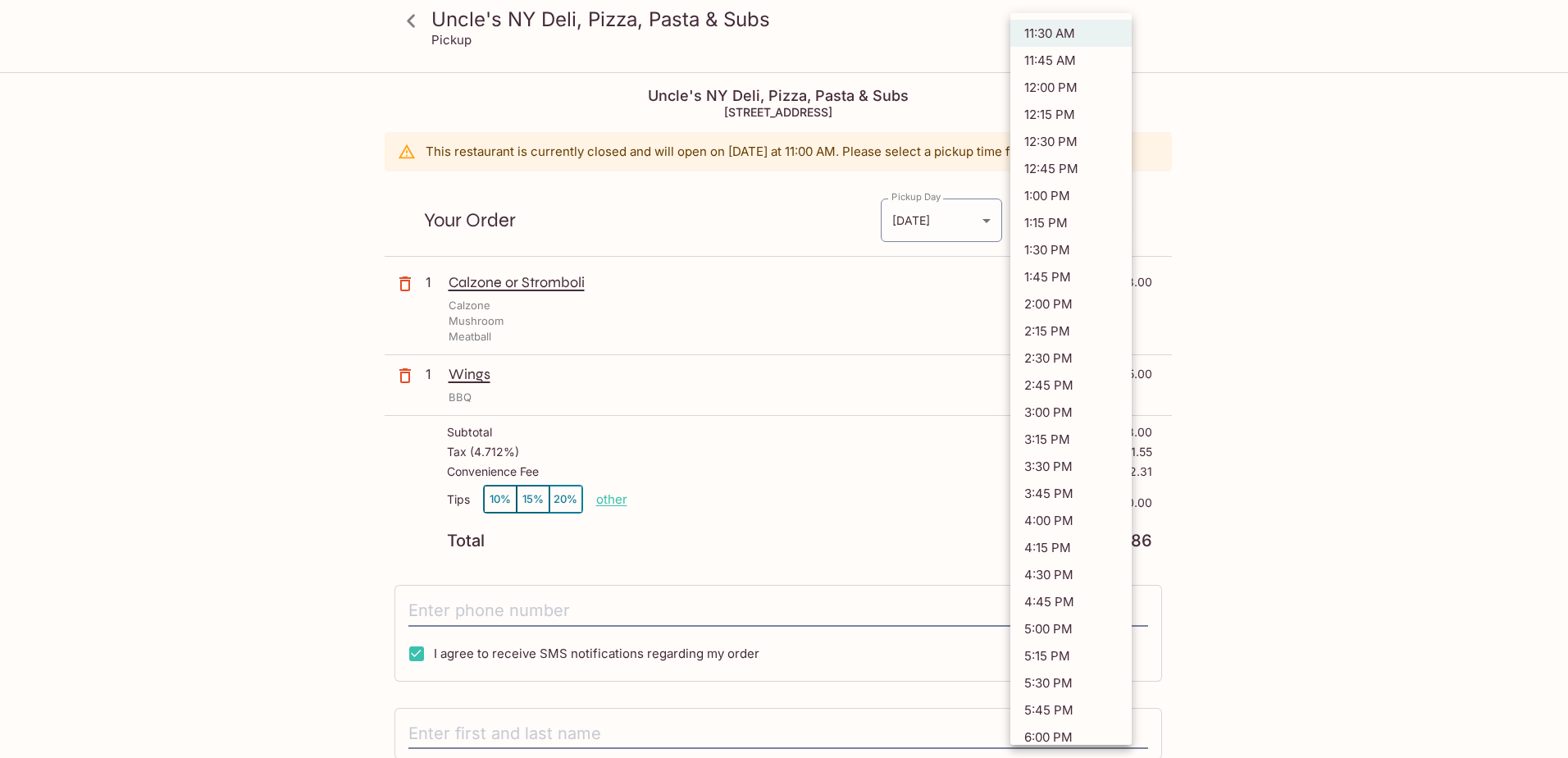
click at [1096, 211] on body "Uncle's NY Deli, Pizza, Pasta & Subs Pickup Uncle's NY Deli, Pizza, Pasta & Sub…" at bounding box center [784, 453] width 1568 height 758
click at [1068, 35] on li "11:30 AM" at bounding box center [1070, 33] width 121 height 27
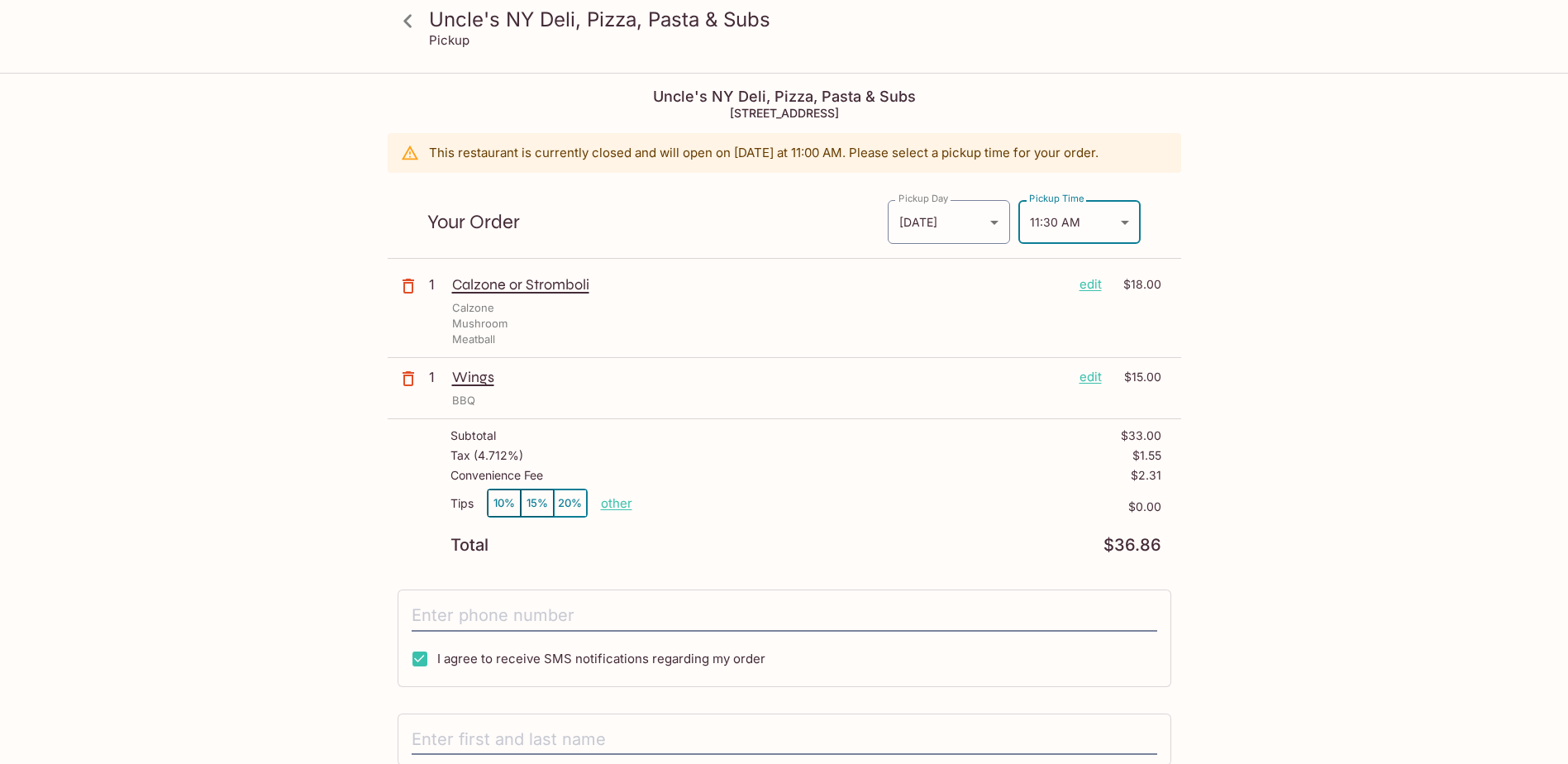
click at [1062, 206] on body "Uncle's NY Deli, Pizza, Pasta & Subs Pickup Uncle's NY Deli, Pizza, Pasta & Sub…" at bounding box center [784, 456] width 1568 height 764
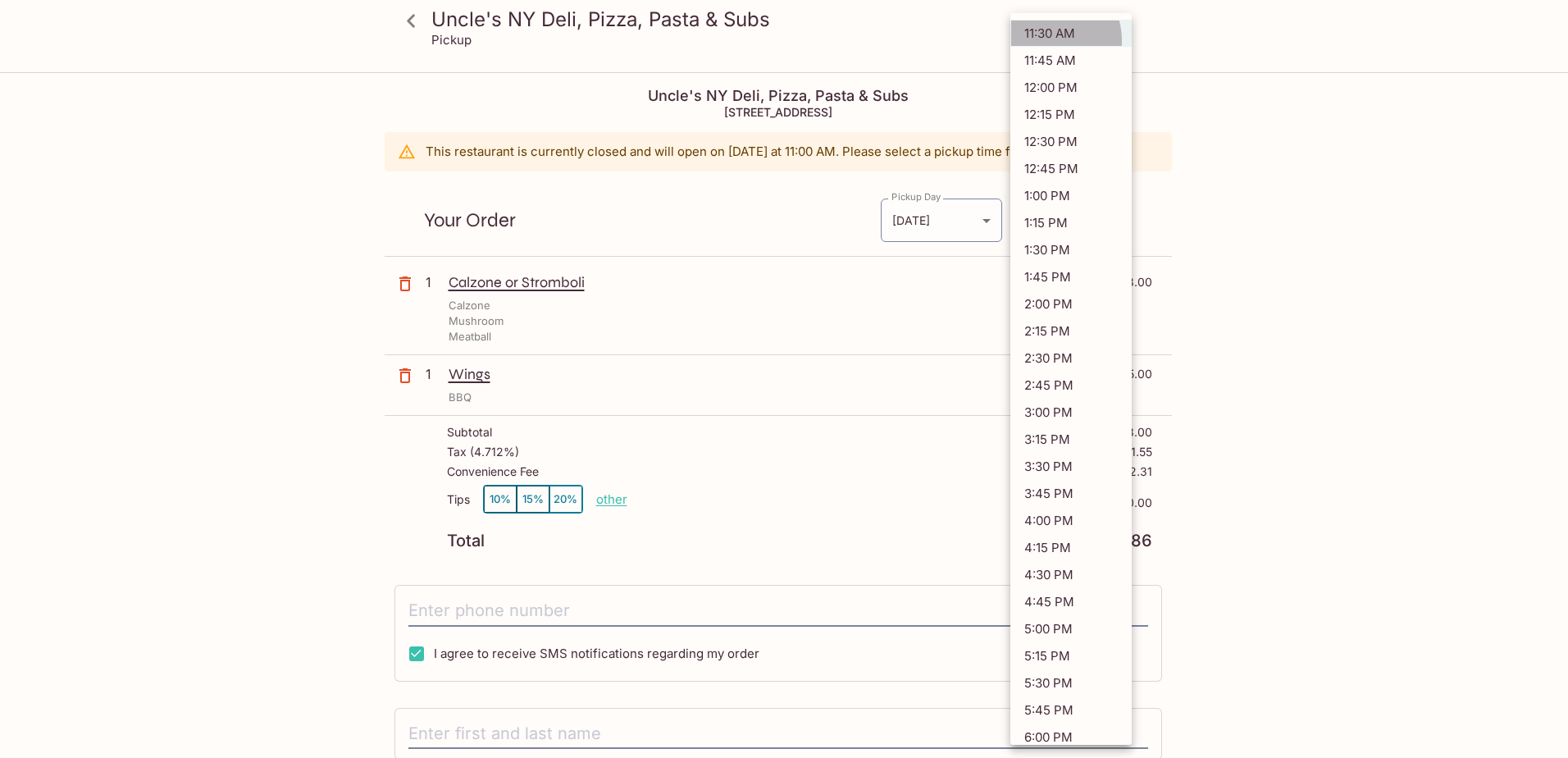
click at [1047, 40] on li "11:30 AM" at bounding box center [1070, 33] width 121 height 27
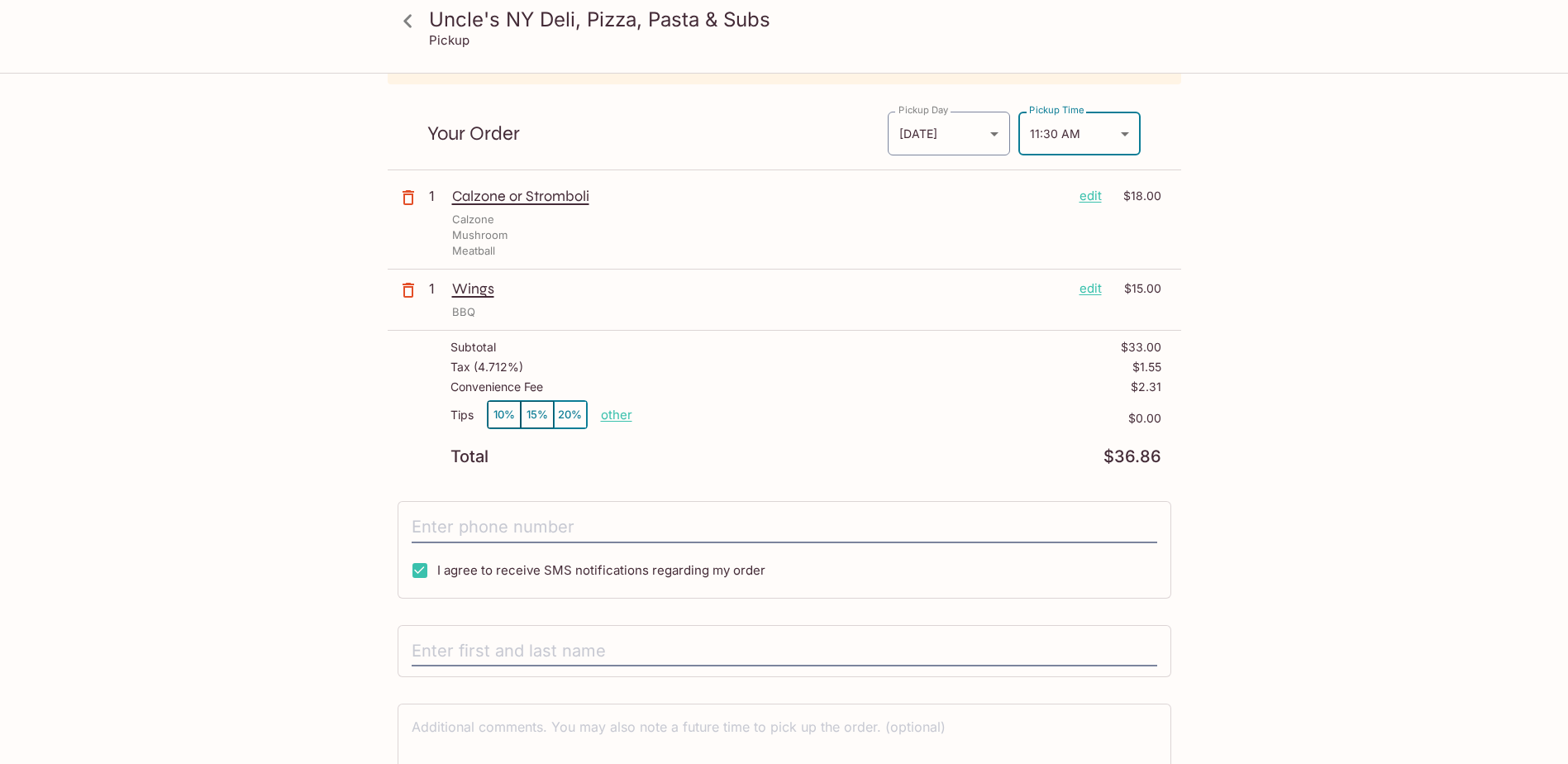
scroll to position [182, 0]
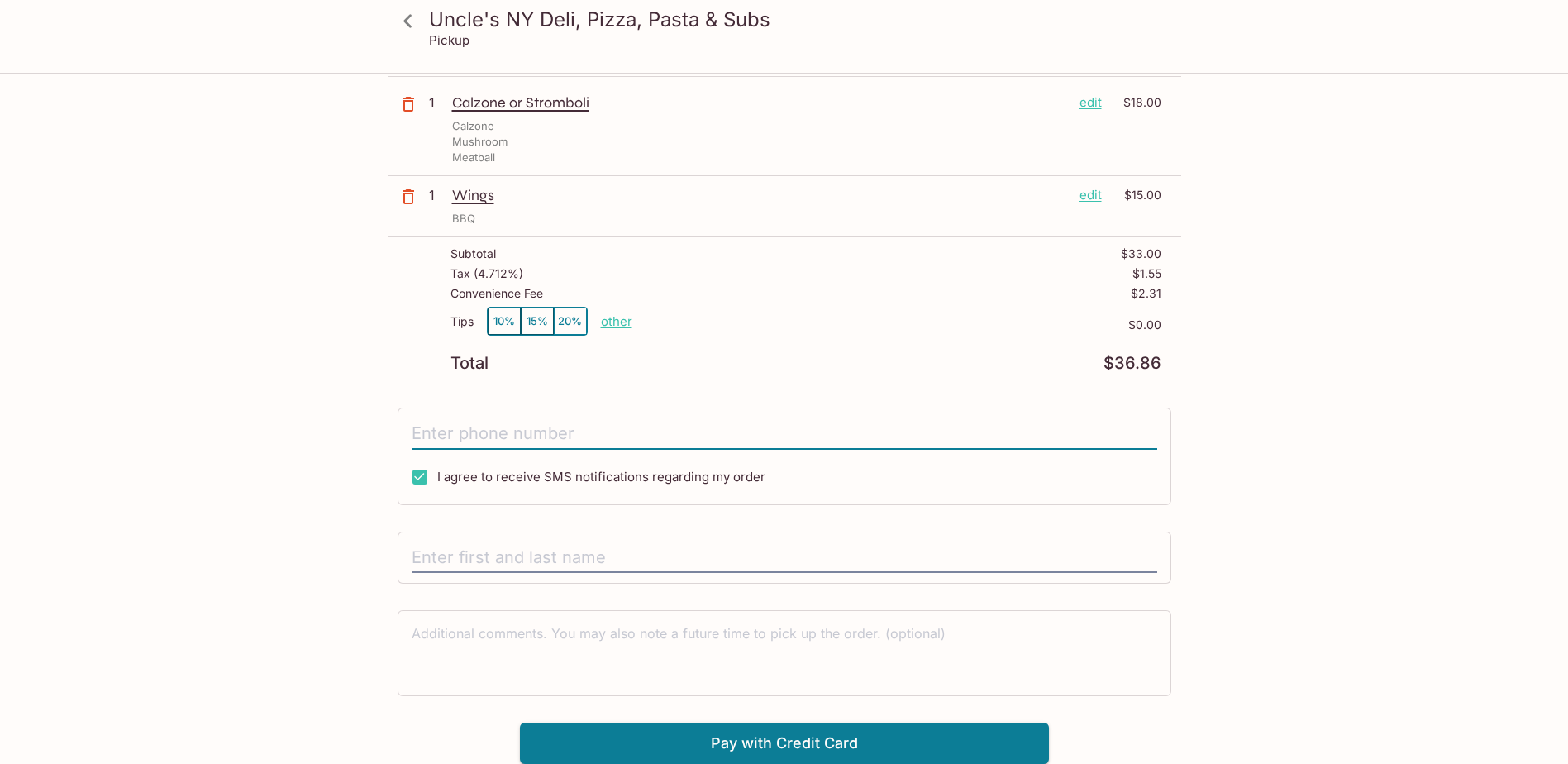
click at [545, 445] on input "tel" at bounding box center [784, 434] width 746 height 32
type input "[PHONE_NUMBER]"
click at [427, 484] on input "I agree to receive SMS notifications regarding my order" at bounding box center [420, 477] width 33 height 33
checkbox input "false"
drag, startPoint x: 478, startPoint y: 573, endPoint x: 493, endPoint y: 543, distance: 33.5
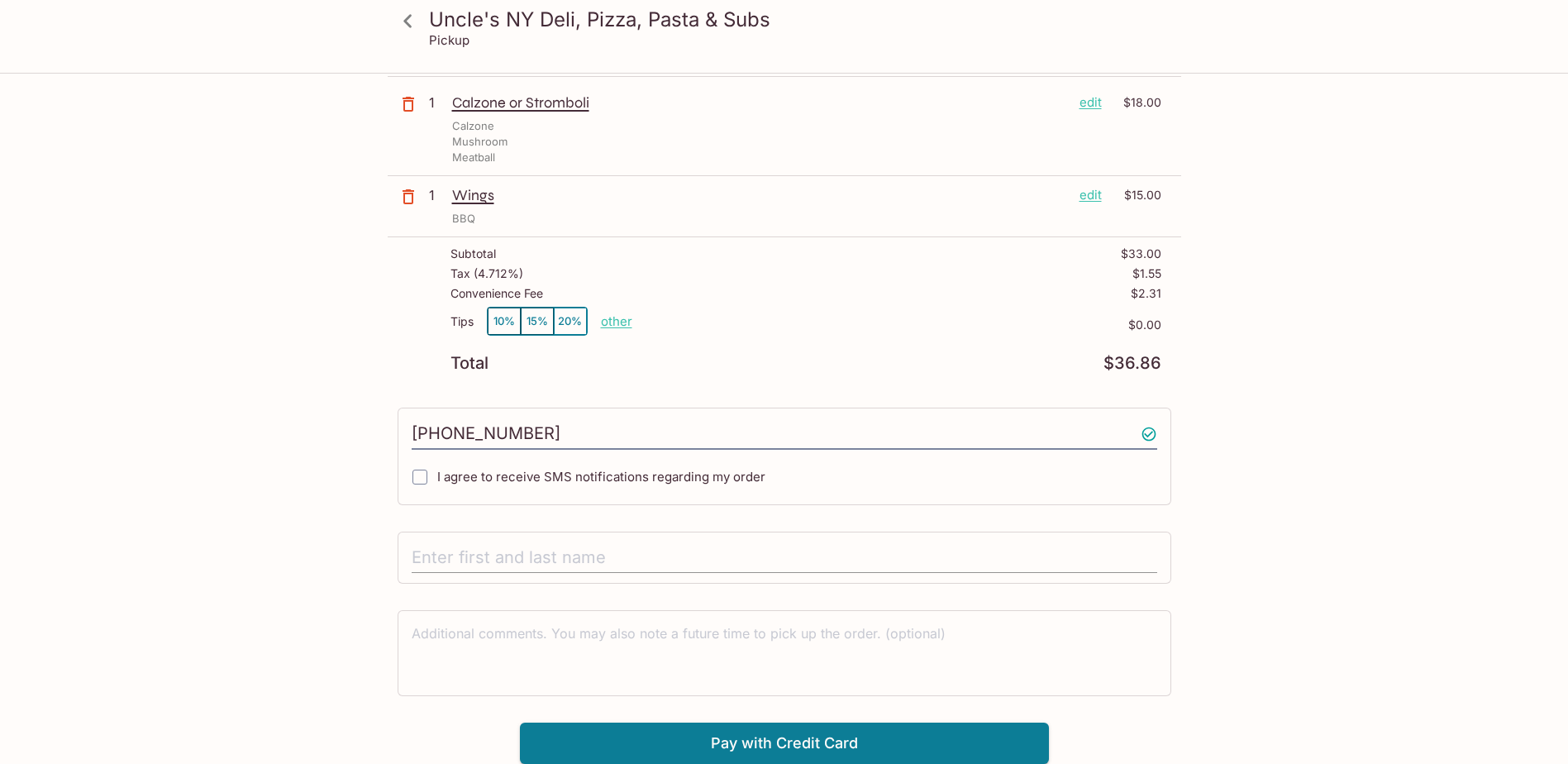
click at [479, 567] on div at bounding box center [784, 557] width 774 height 53
click at [537, 565] on input "text" at bounding box center [784, 558] width 746 height 32
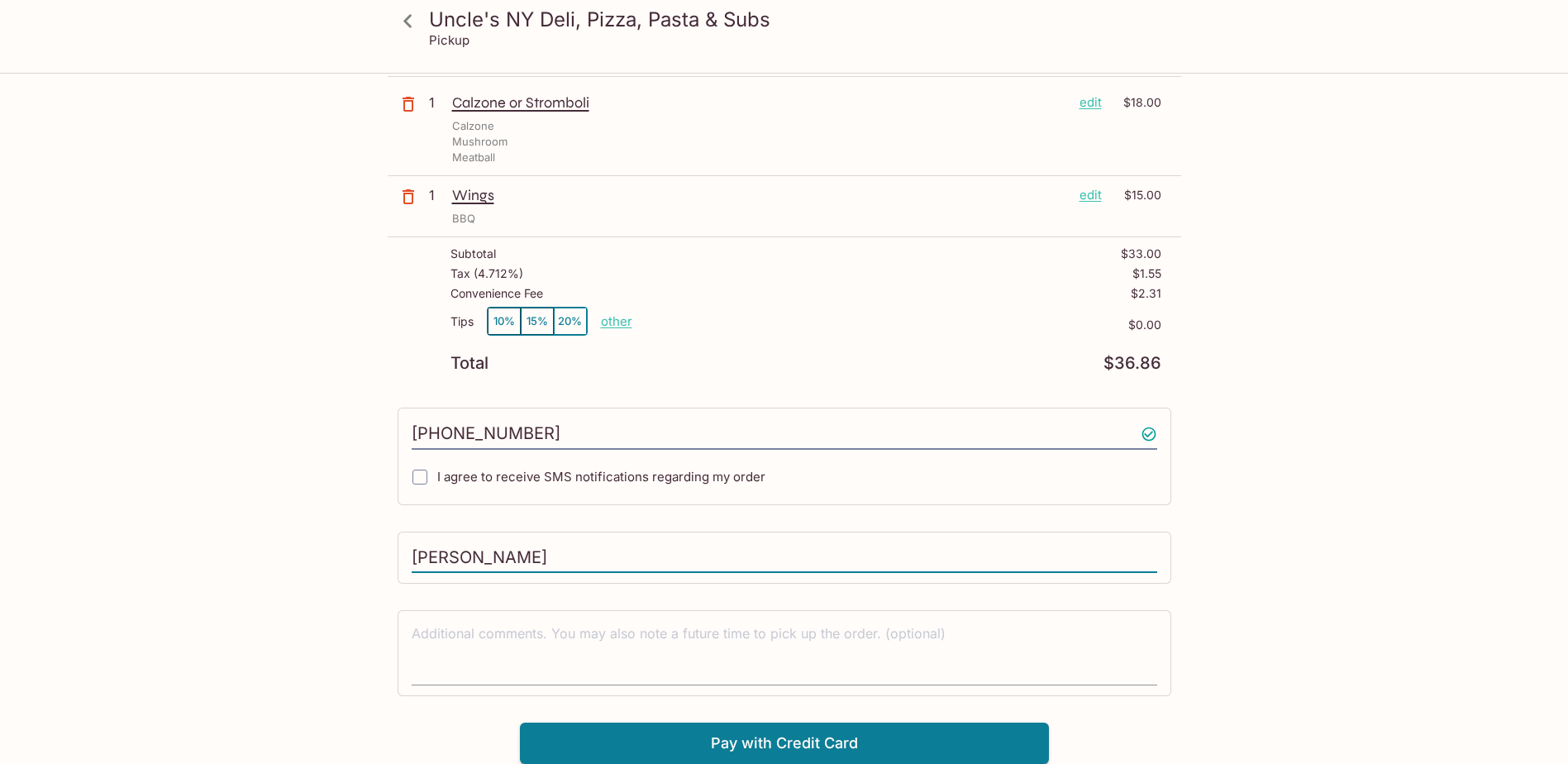
type input "[PERSON_NAME]"
click at [678, 655] on textarea at bounding box center [784, 652] width 746 height 57
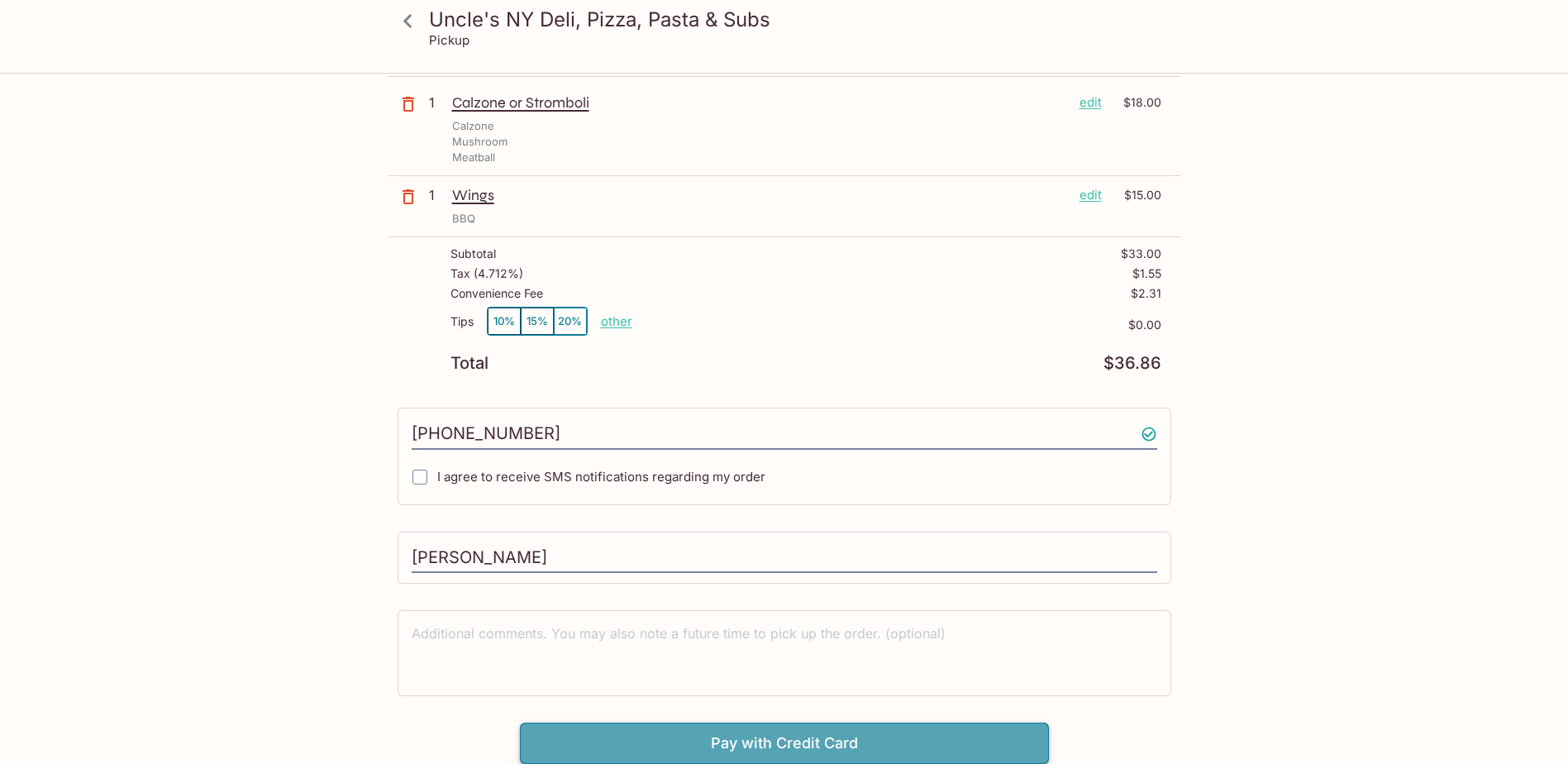
click at [869, 742] on button "Pay with Credit Card" at bounding box center [784, 743] width 529 height 41
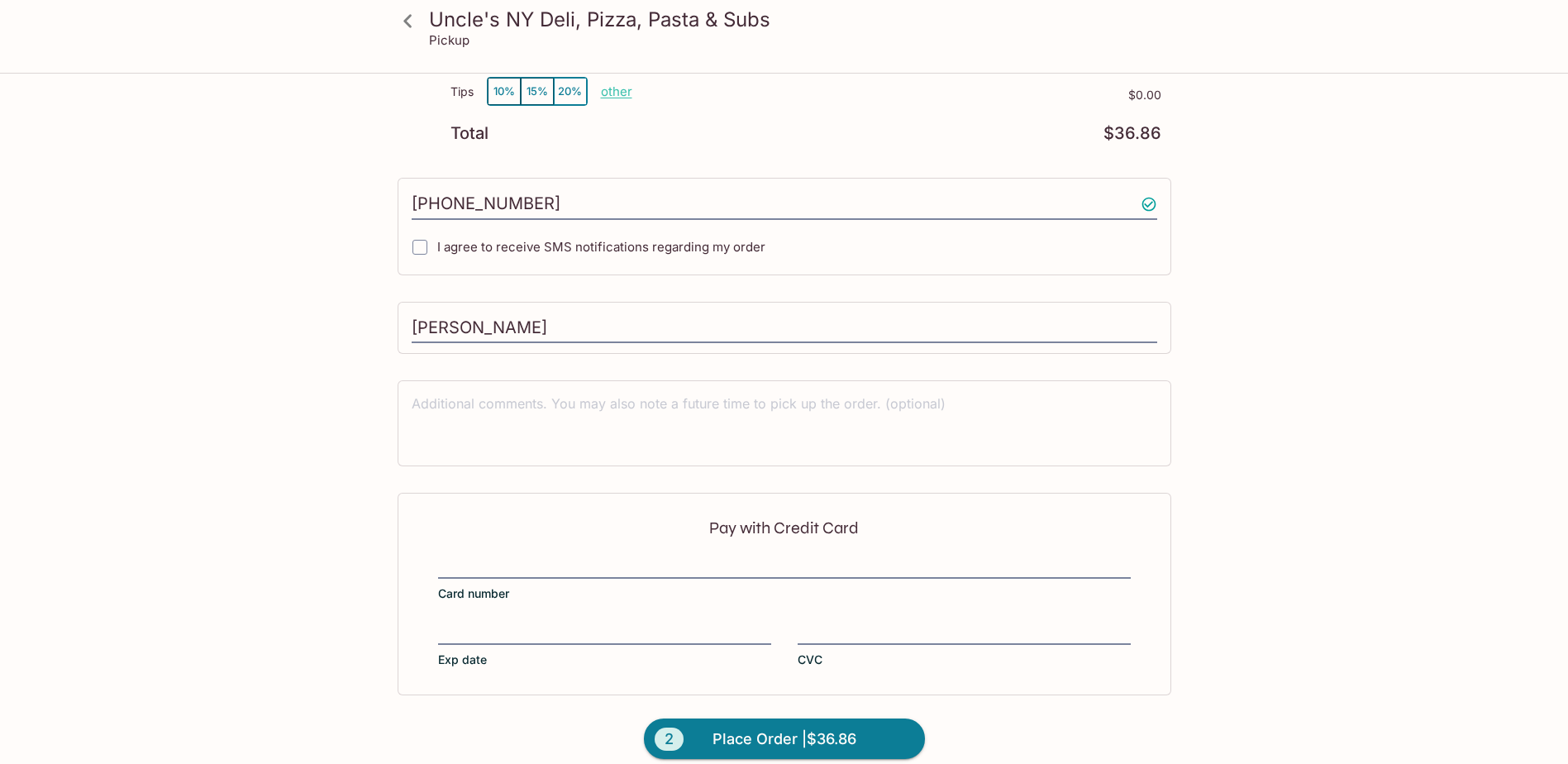
scroll to position [430, 0]
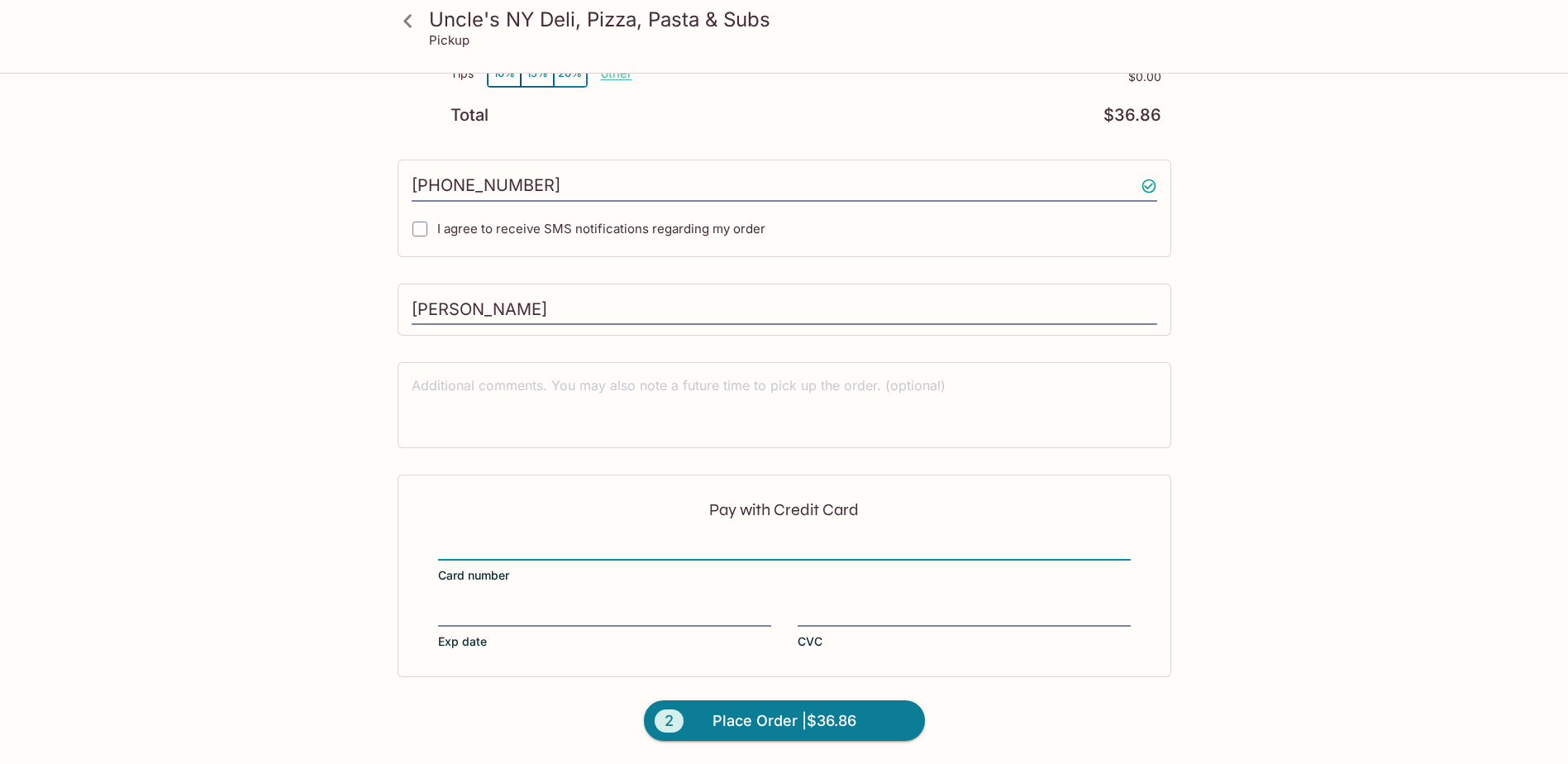
click at [462, 604] on div at bounding box center [604, 615] width 333 height 23
click at [462, 604] on input "Exp date" at bounding box center [604, 604] width 333 height 1
click at [791, 714] on span "Place Order | $36.86" at bounding box center [784, 721] width 144 height 26
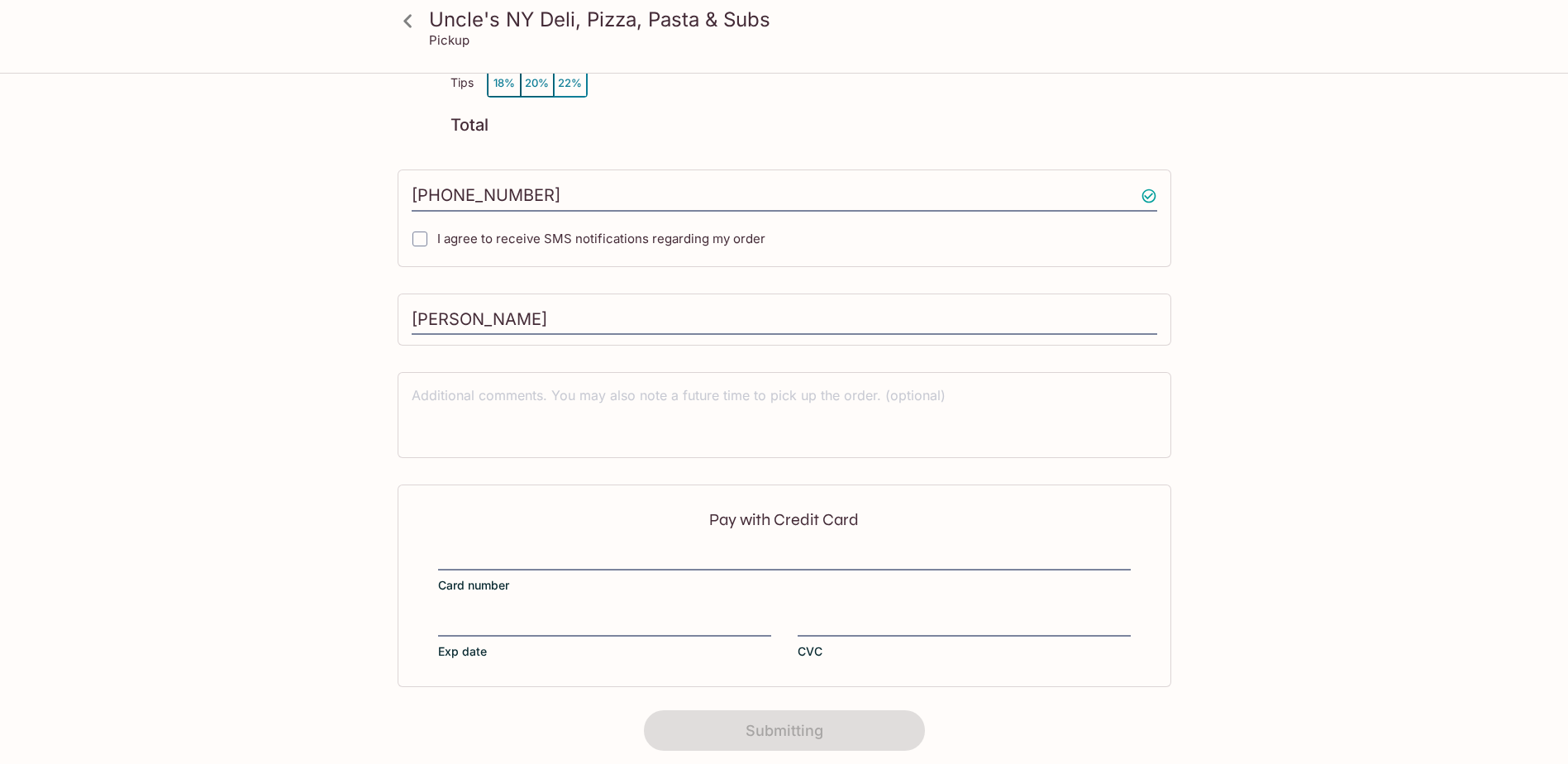
scroll to position [207, 0]
